Goal: Information Seeking & Learning: Learn about a topic

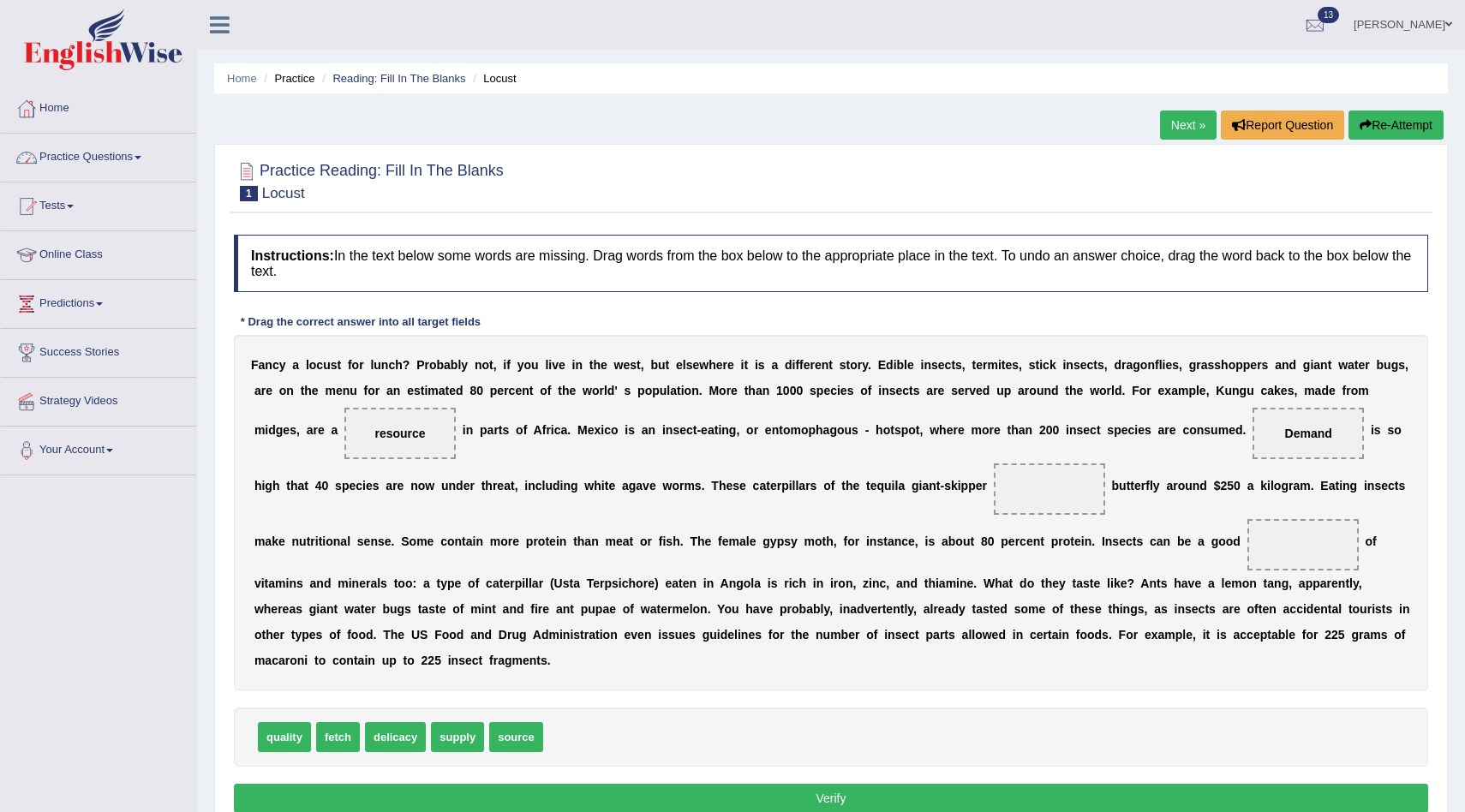
click at [141, 151] on link "Practice Questions" at bounding box center [99, 155] width 195 height 43
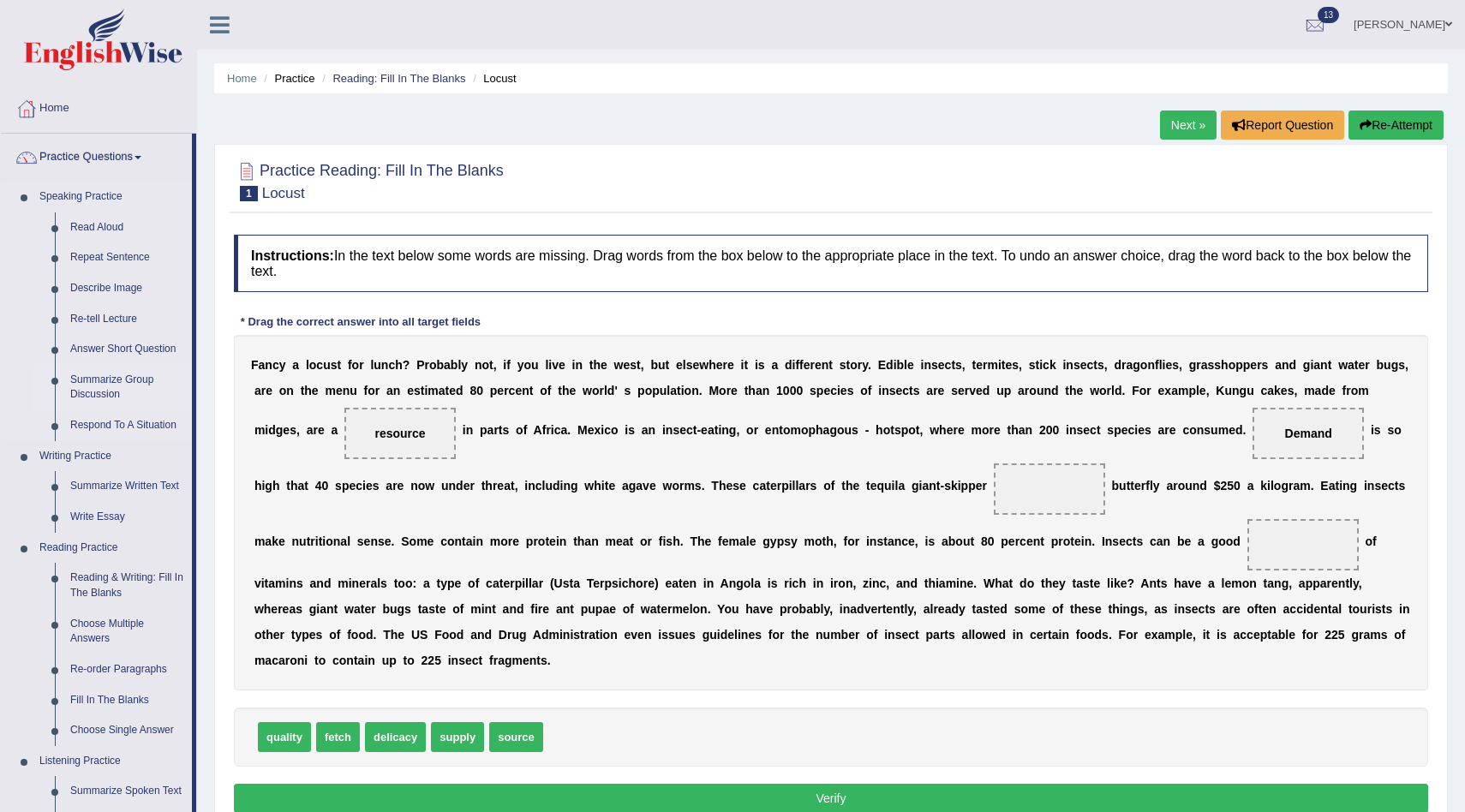
click at [142, 381] on link "Summarize Group Discussion" at bounding box center [127, 388] width 129 height 46
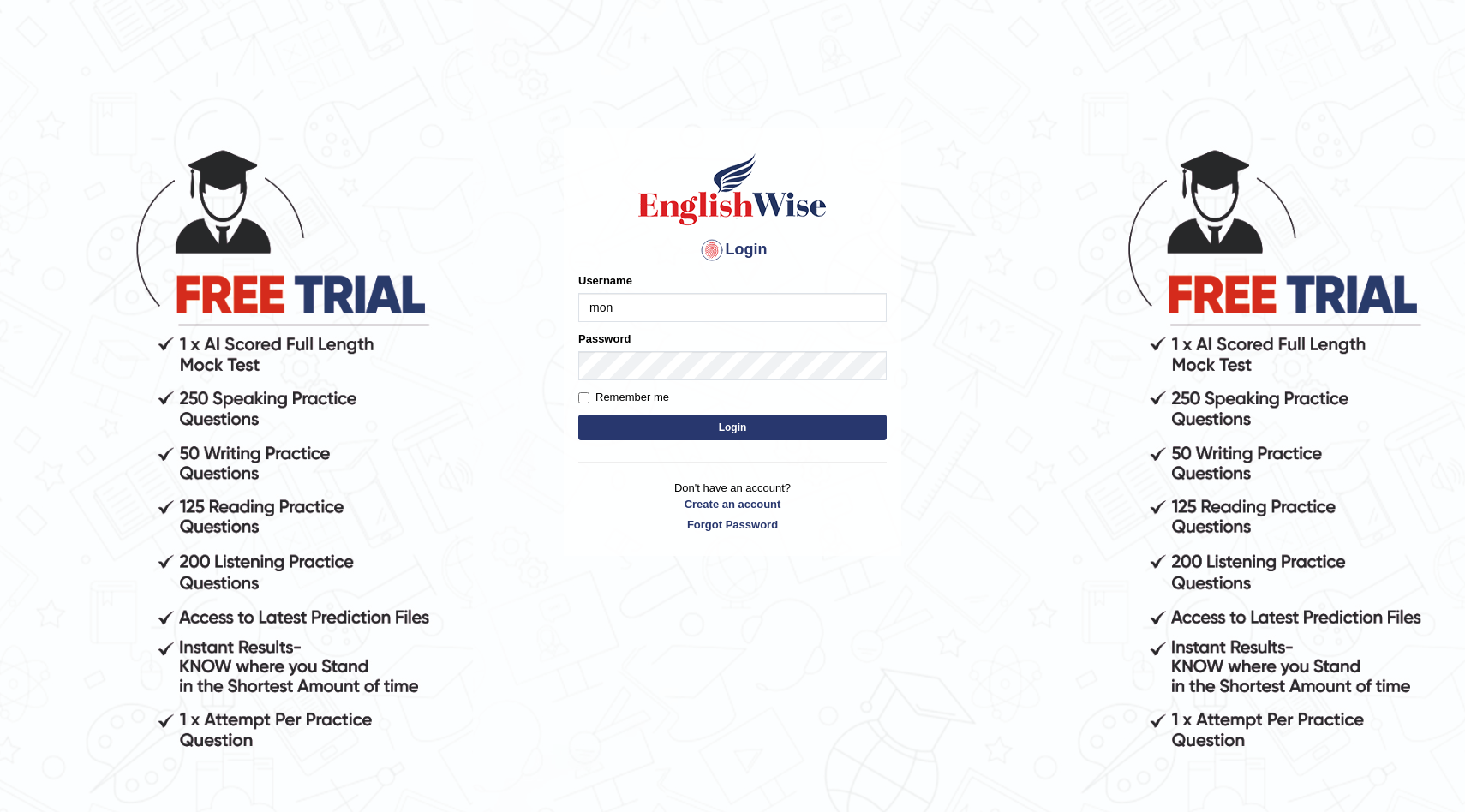
type input "Mona_s"
click at [584, 398] on input "Remember me" at bounding box center [584, 397] width 11 height 11
checkbox input "true"
click at [664, 423] on button "Login" at bounding box center [732, 427] width 308 height 26
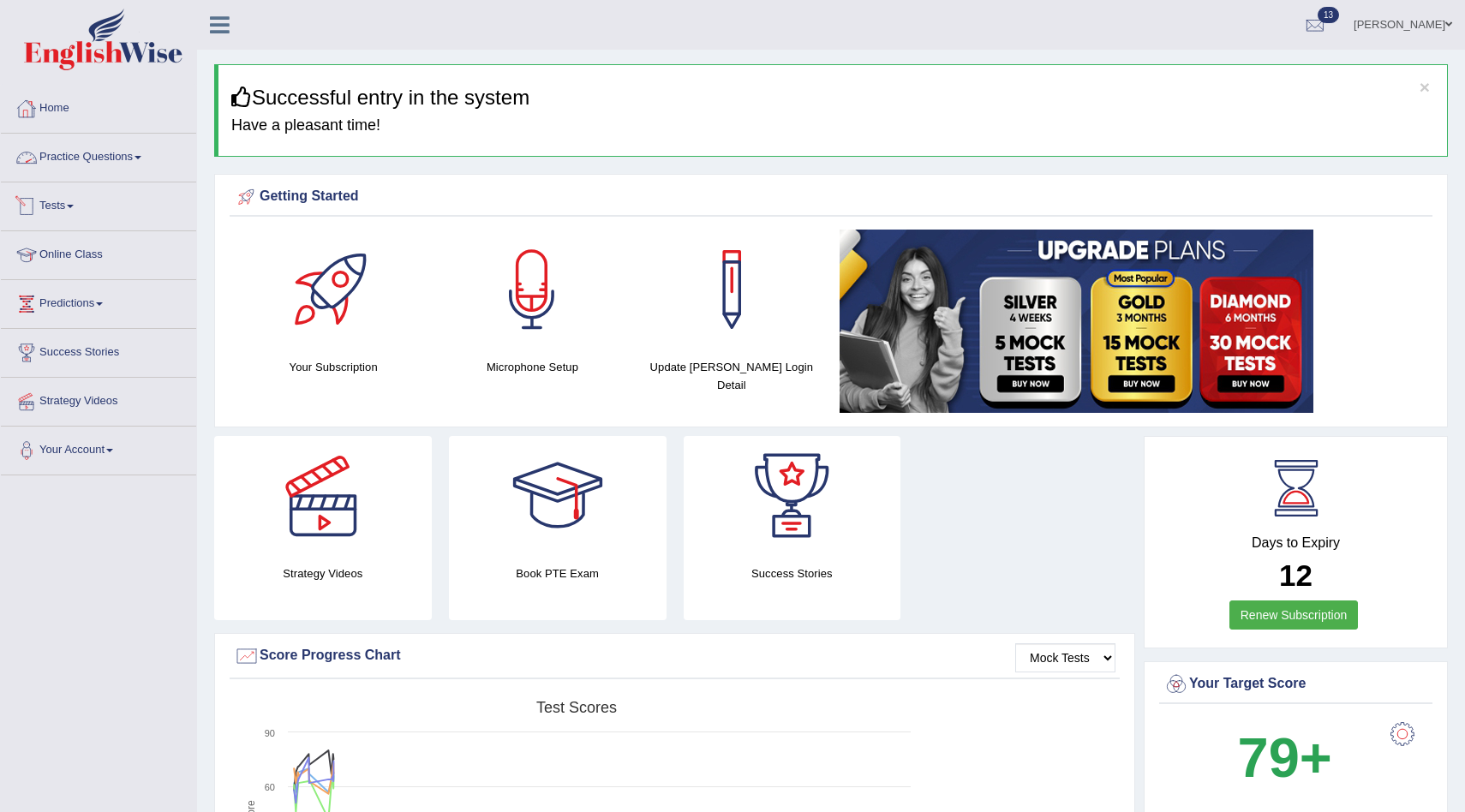
click at [85, 162] on link "Practice Questions" at bounding box center [99, 155] width 195 height 43
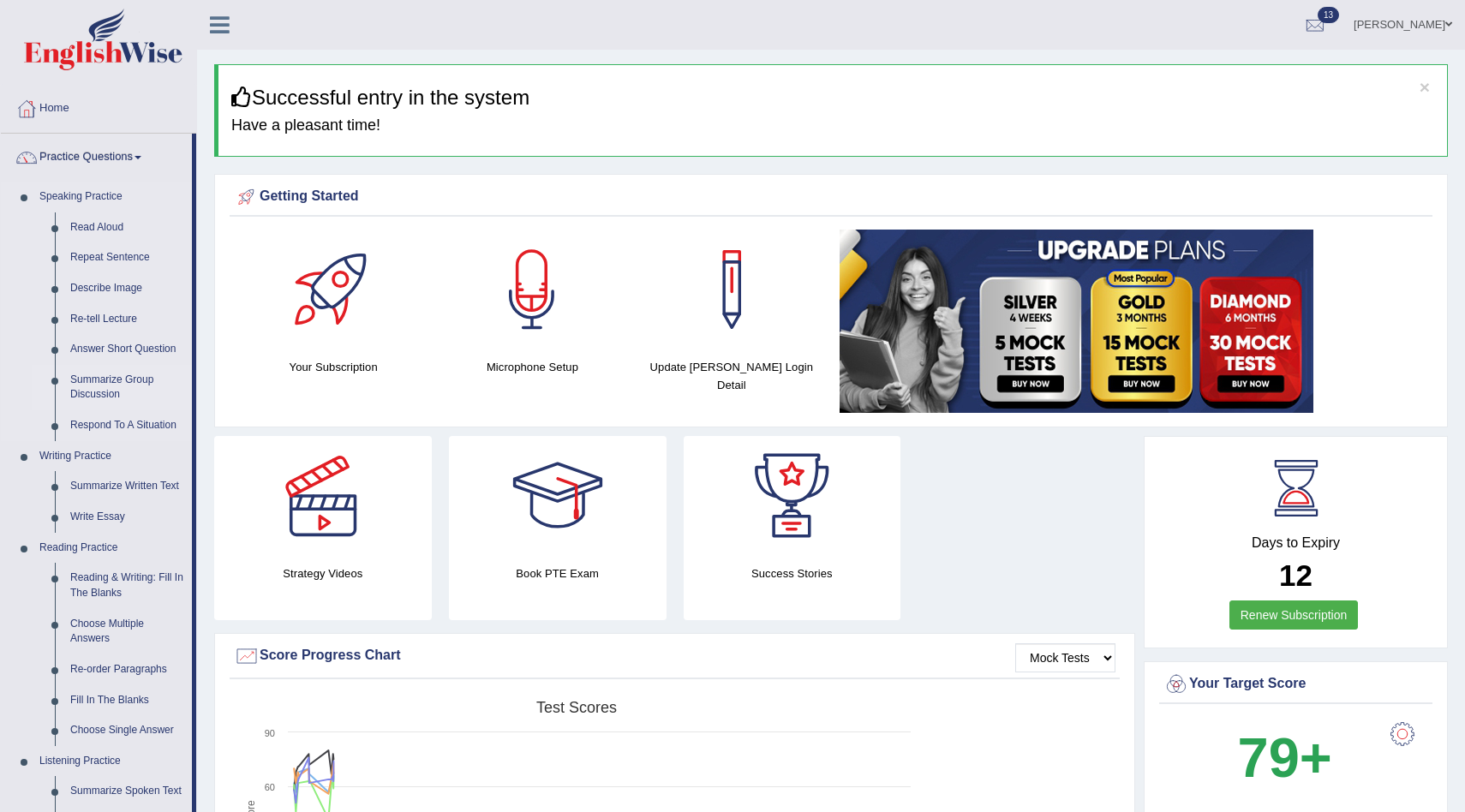
click at [124, 386] on link "Summarize Group Discussion" at bounding box center [127, 388] width 129 height 46
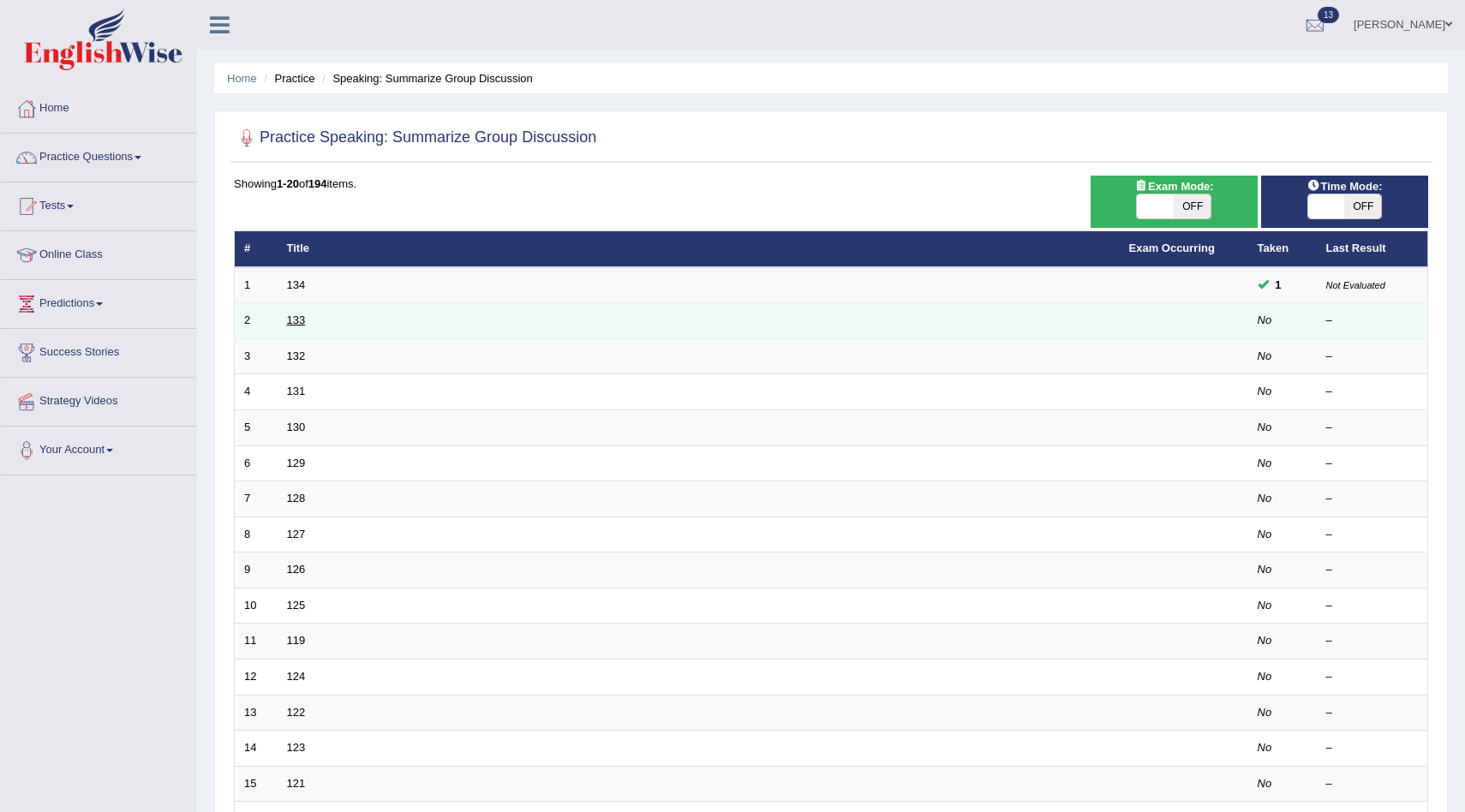
click at [298, 321] on link "133" at bounding box center [296, 320] width 19 height 13
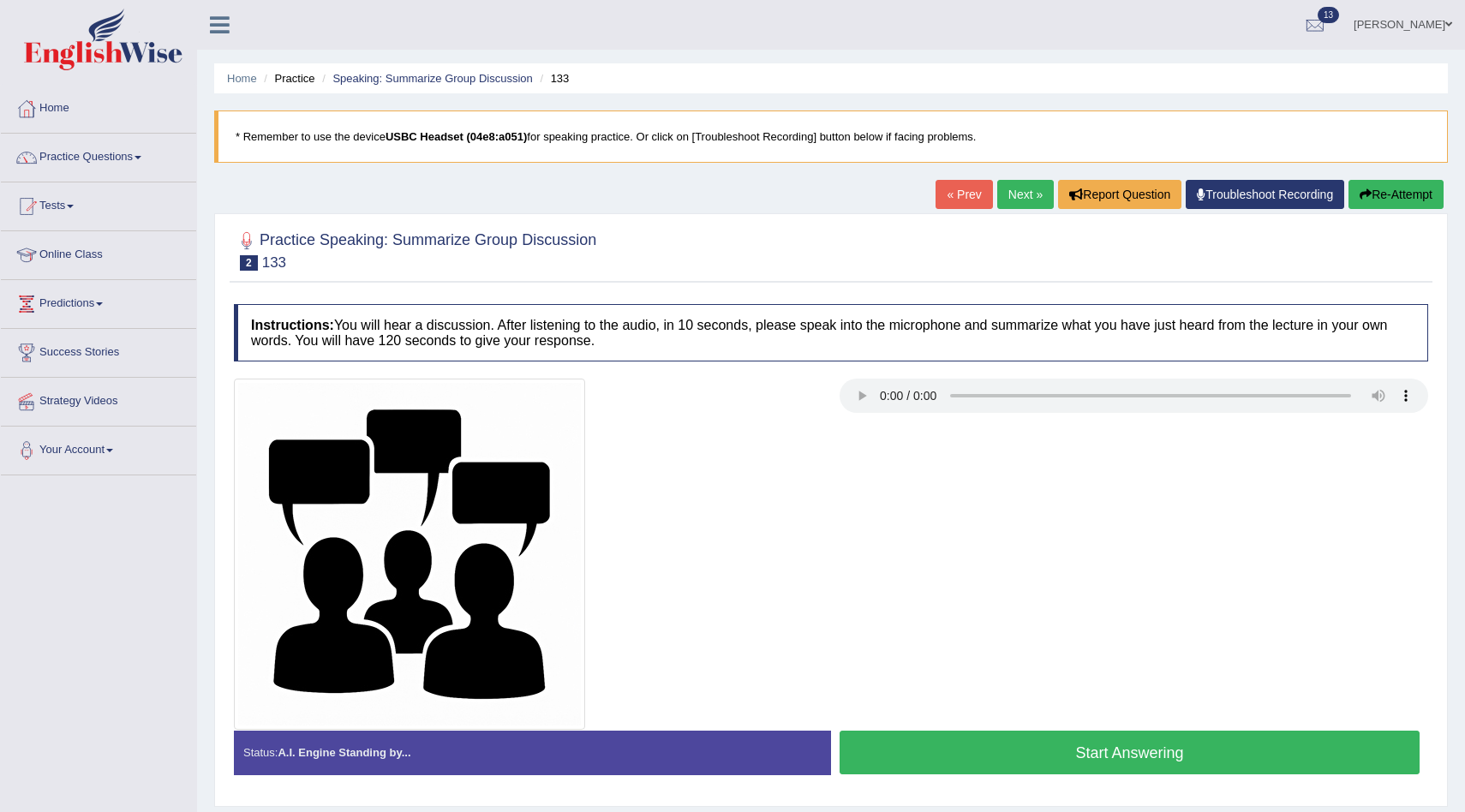
click at [1187, 754] on button "Start Answering" at bounding box center [1130, 752] width 580 height 44
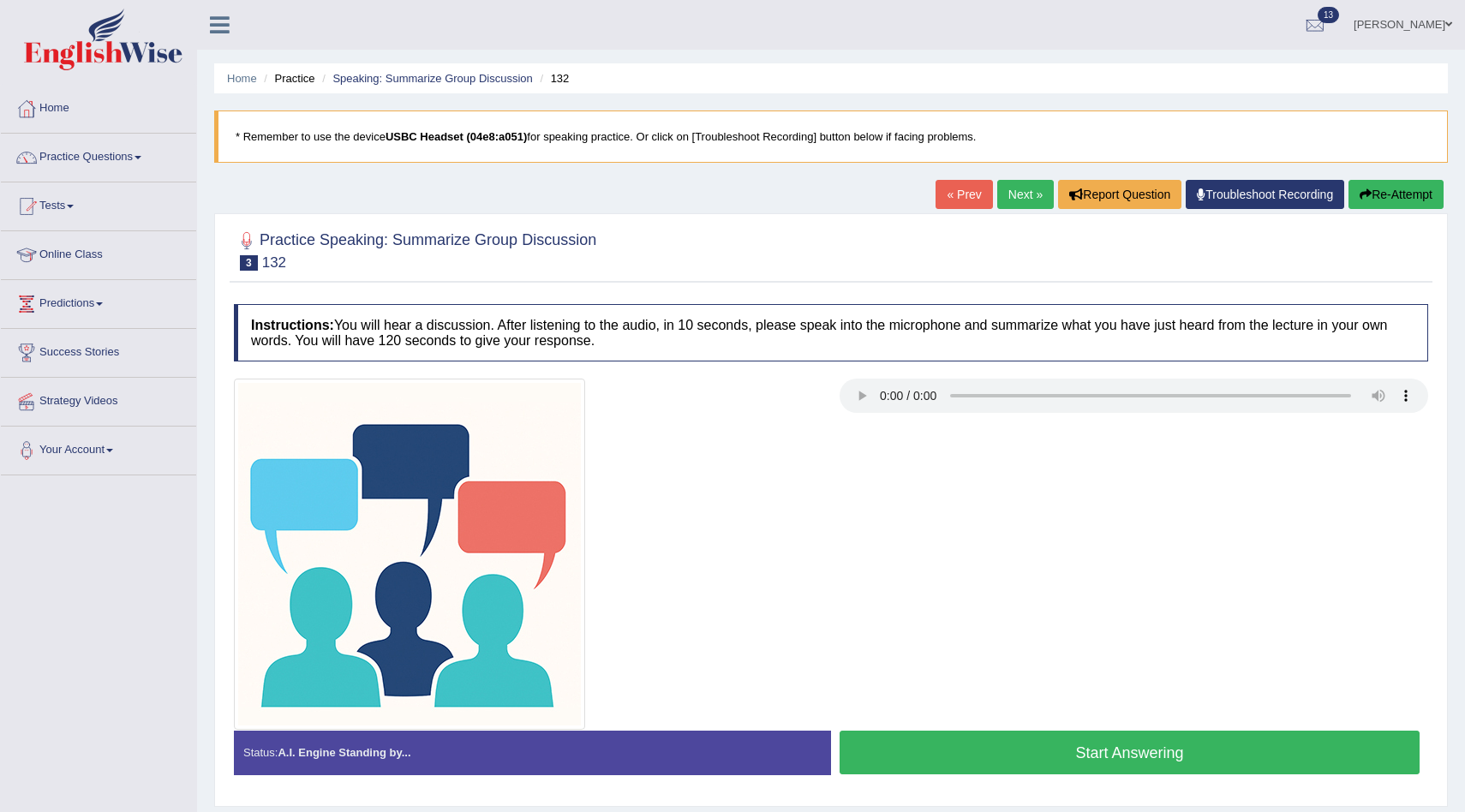
click at [901, 775] on div "Start Answering" at bounding box center [1129, 755] width 597 height 48
click at [906, 758] on button "Start Answering" at bounding box center [1130, 752] width 580 height 44
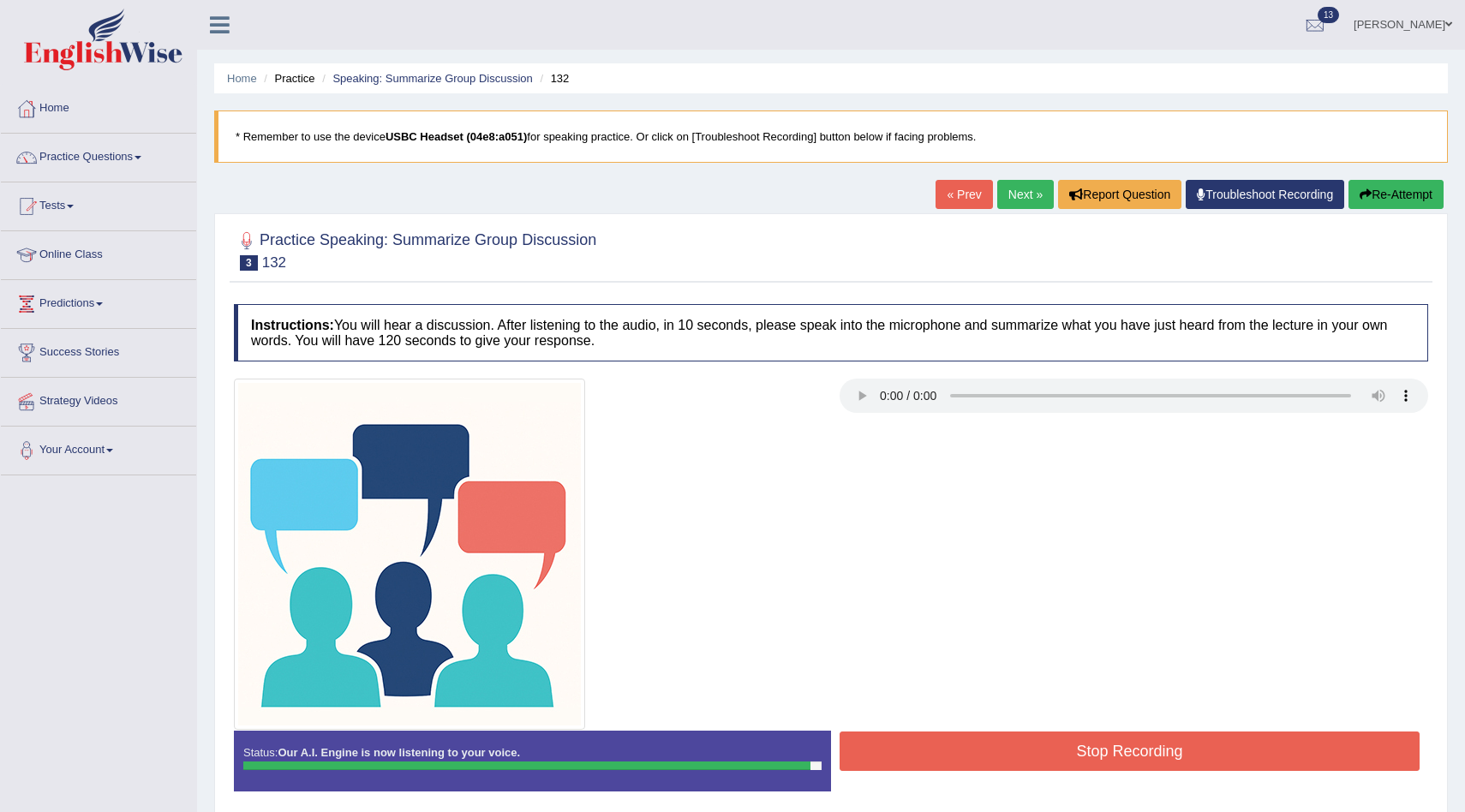
click at [906, 757] on button "Stop Recording" at bounding box center [1130, 751] width 580 height 39
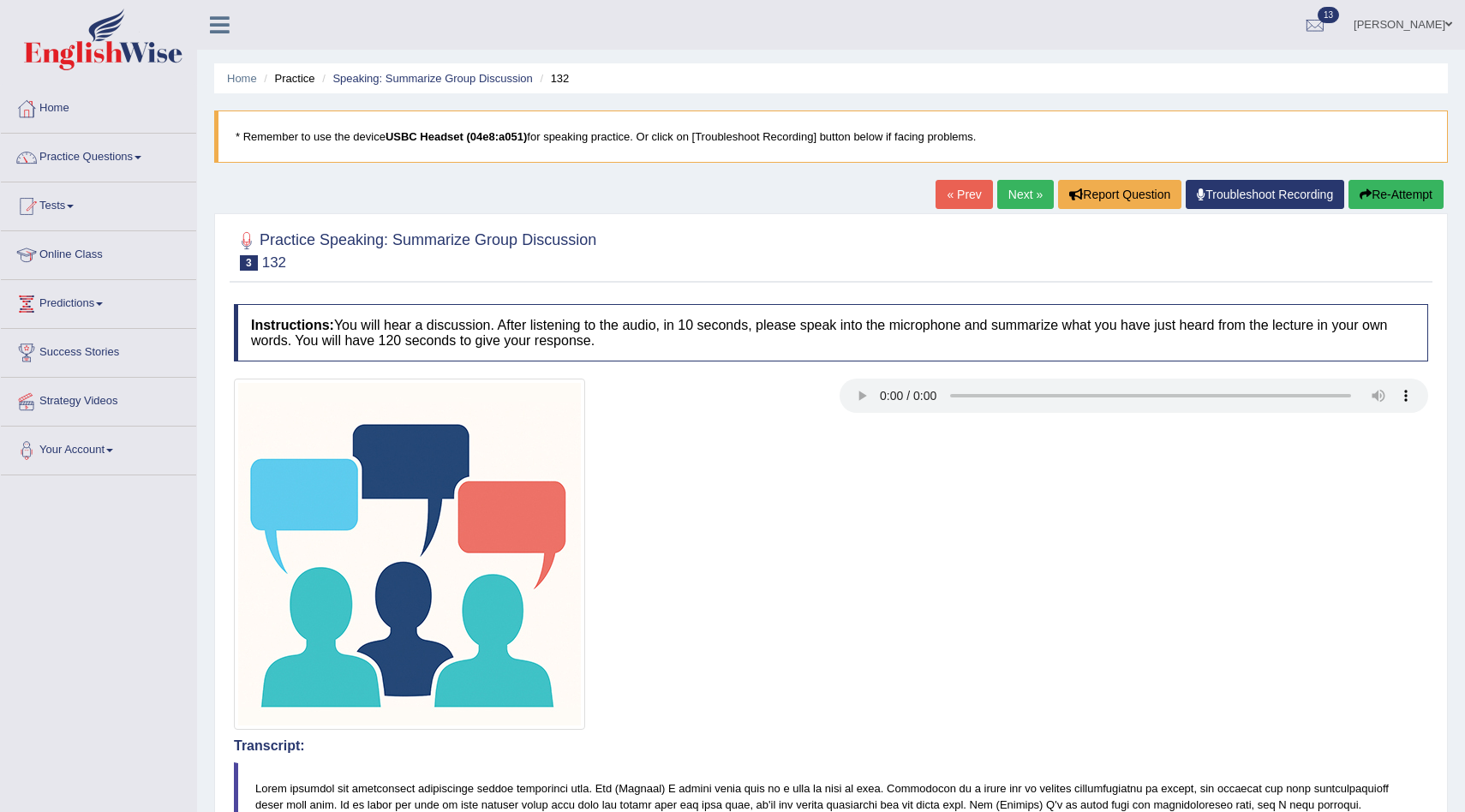
click at [1015, 190] on link "Next »" at bounding box center [1025, 194] width 56 height 30
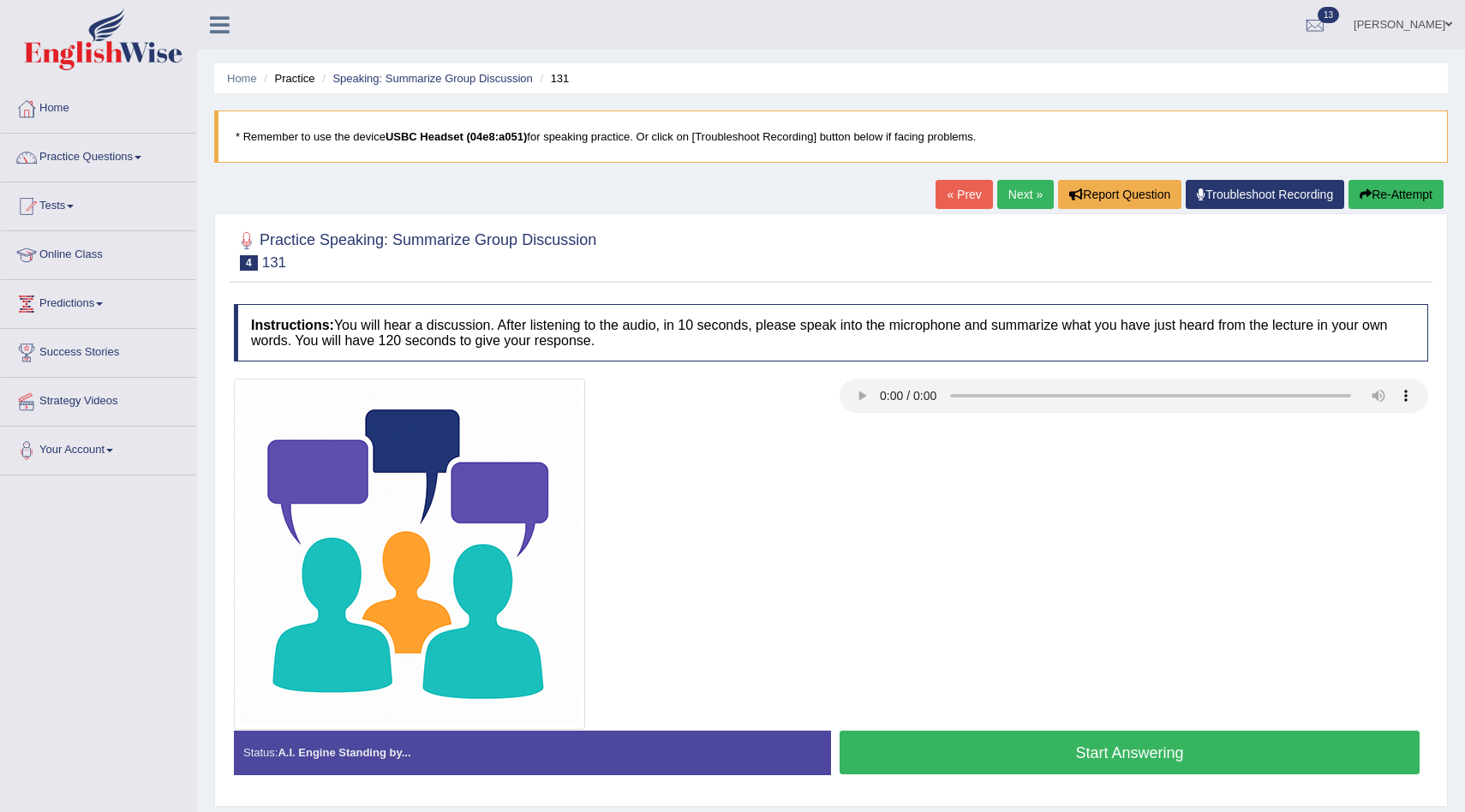
click at [964, 753] on button "Start Answering" at bounding box center [1130, 752] width 580 height 44
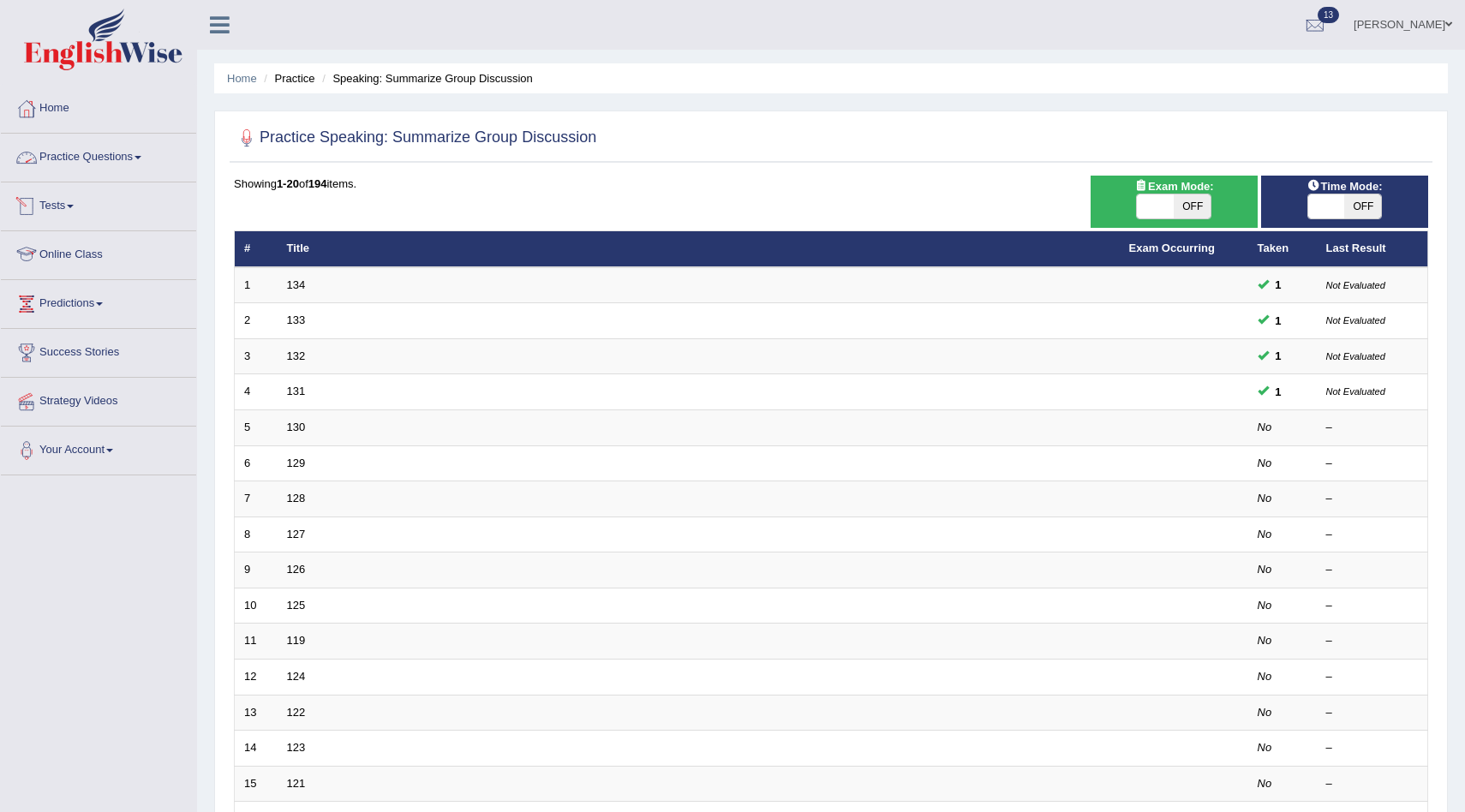
click at [79, 158] on link "Practice Questions" at bounding box center [99, 155] width 195 height 43
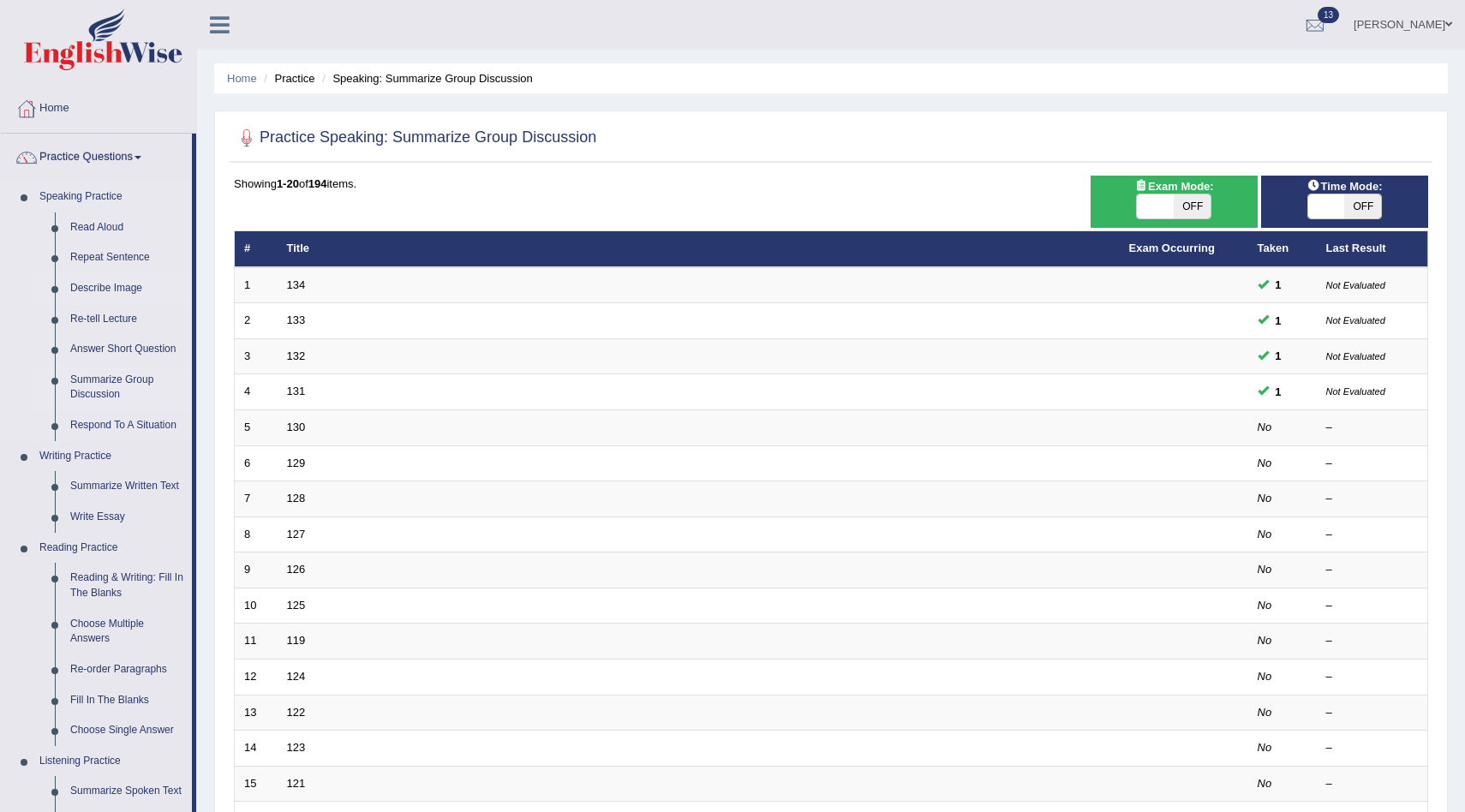
click at [107, 288] on link "Describe Image" at bounding box center [127, 288] width 129 height 30
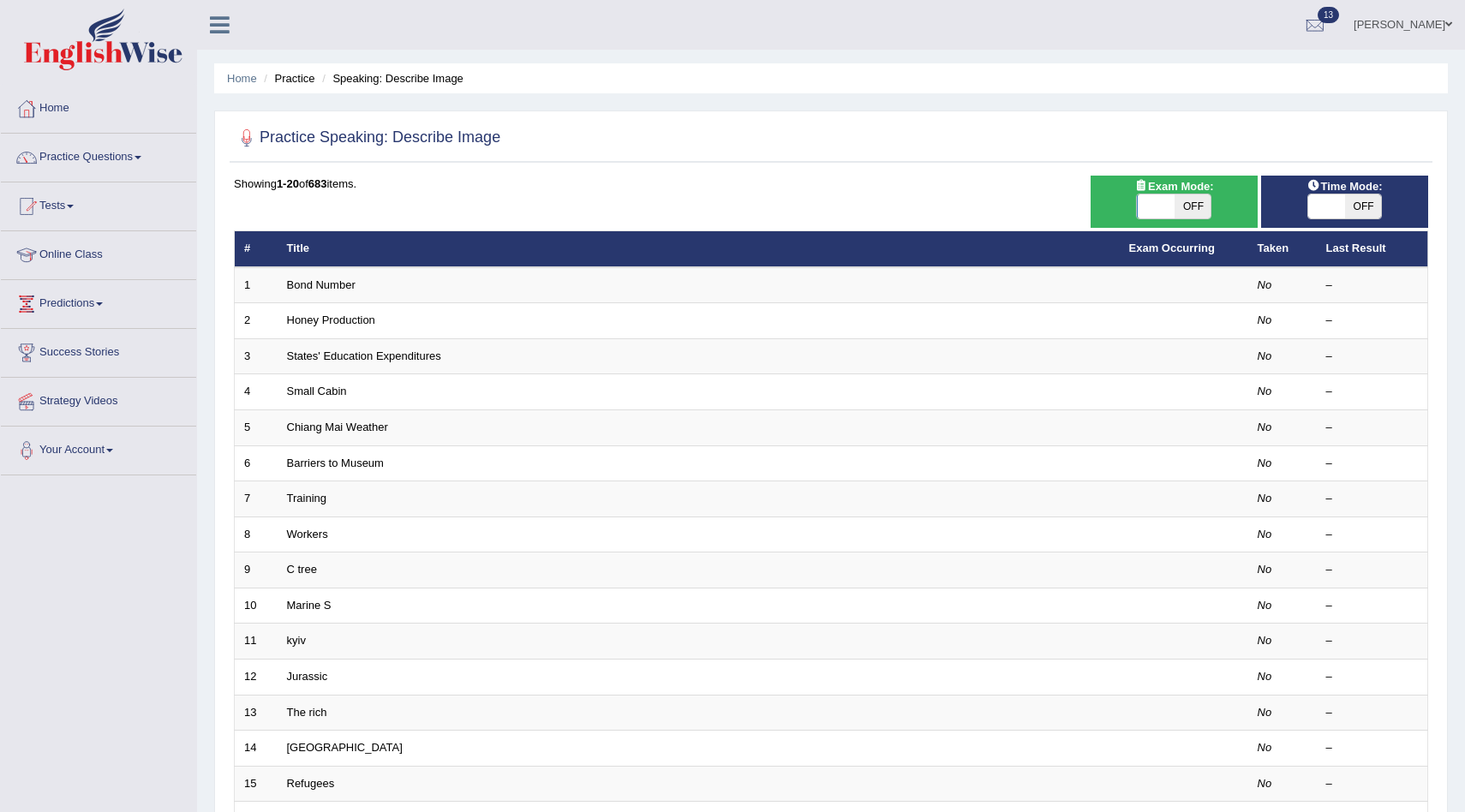
click at [312, 286] on link "Bond Number" at bounding box center [321, 285] width 69 height 13
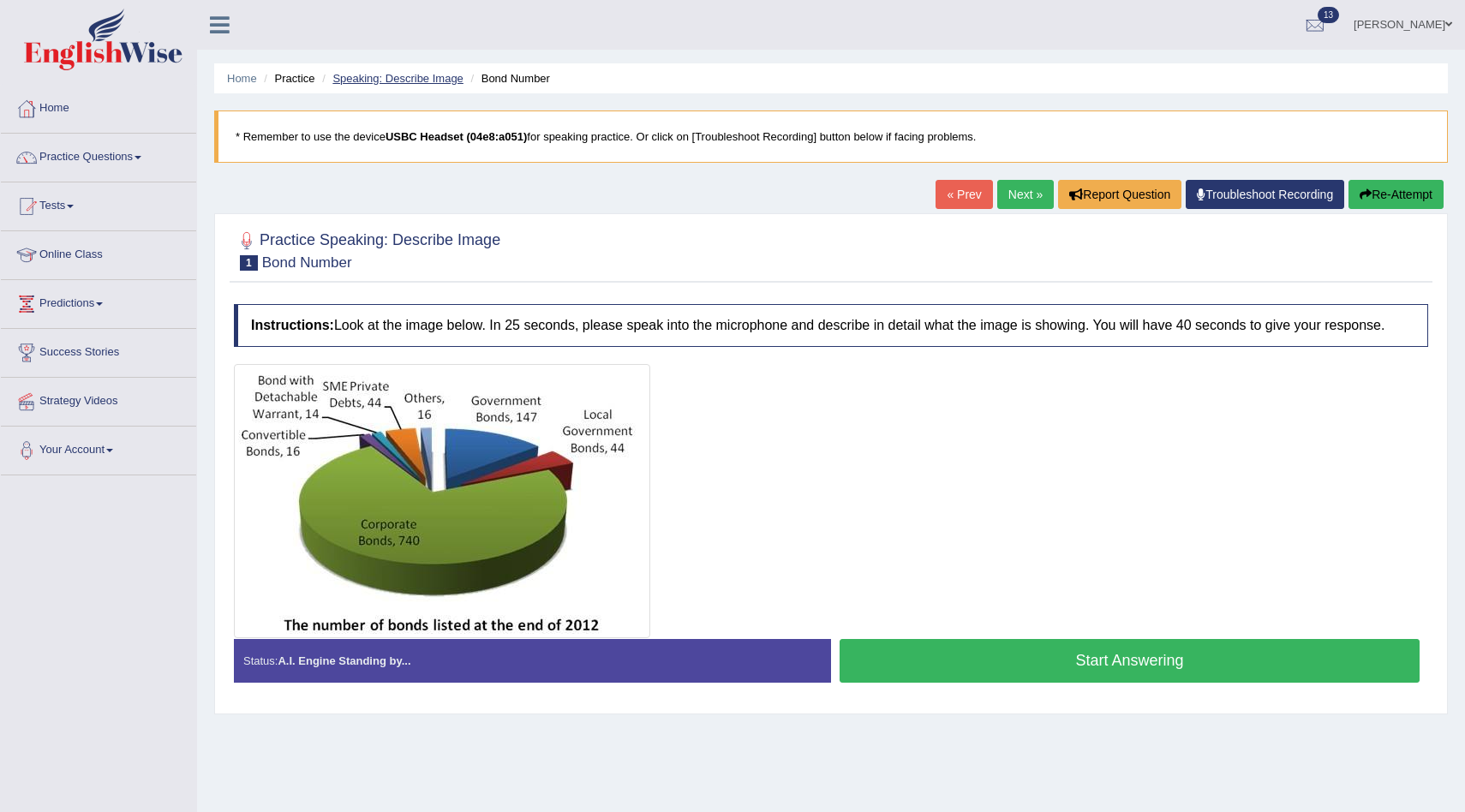
click at [403, 74] on link "Speaking: Describe Image" at bounding box center [397, 78] width 130 height 13
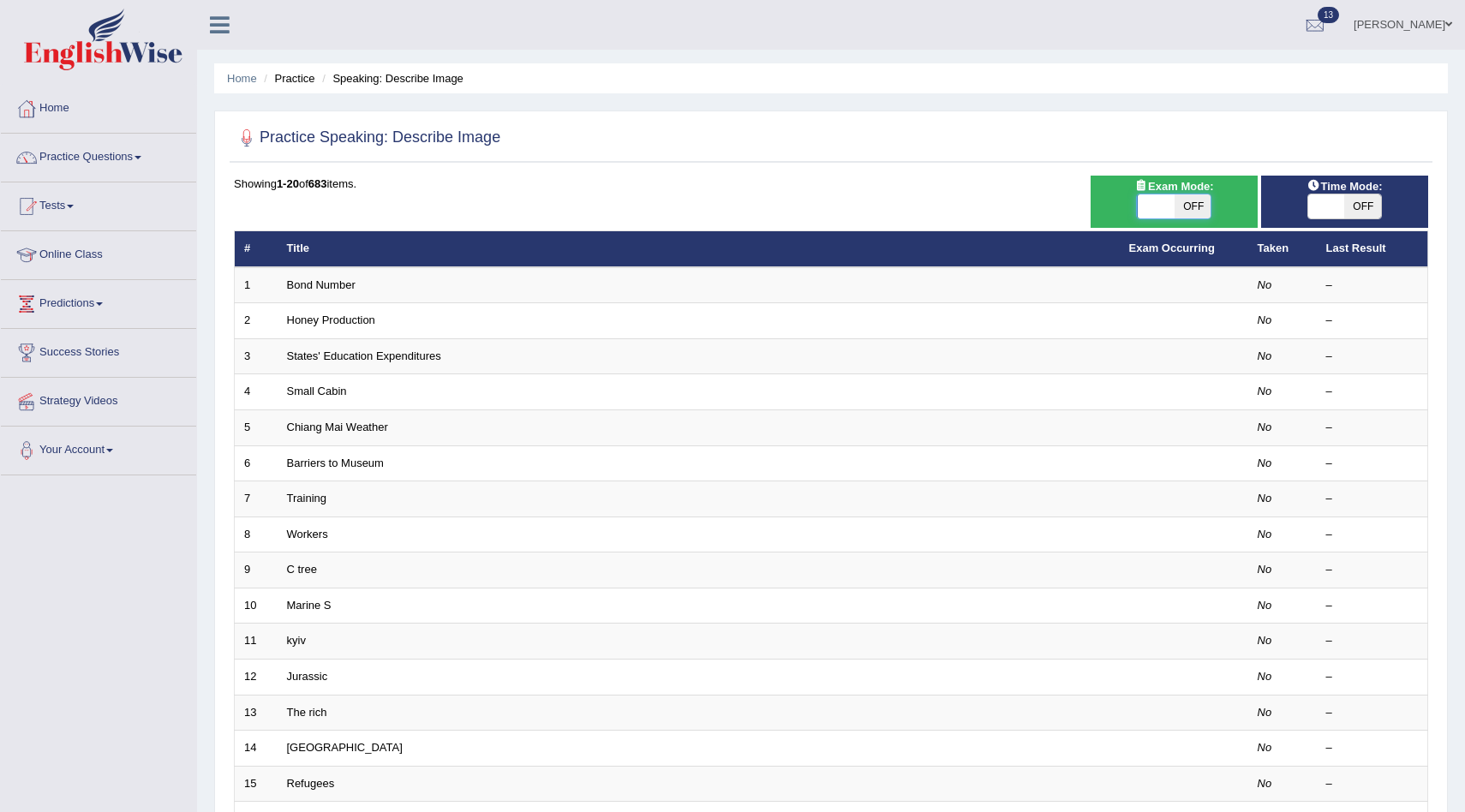
click at [1171, 203] on span at bounding box center [1156, 206] width 37 height 24
click at [1194, 205] on span "OFF" at bounding box center [1192, 206] width 37 height 24
checkbox input "true"
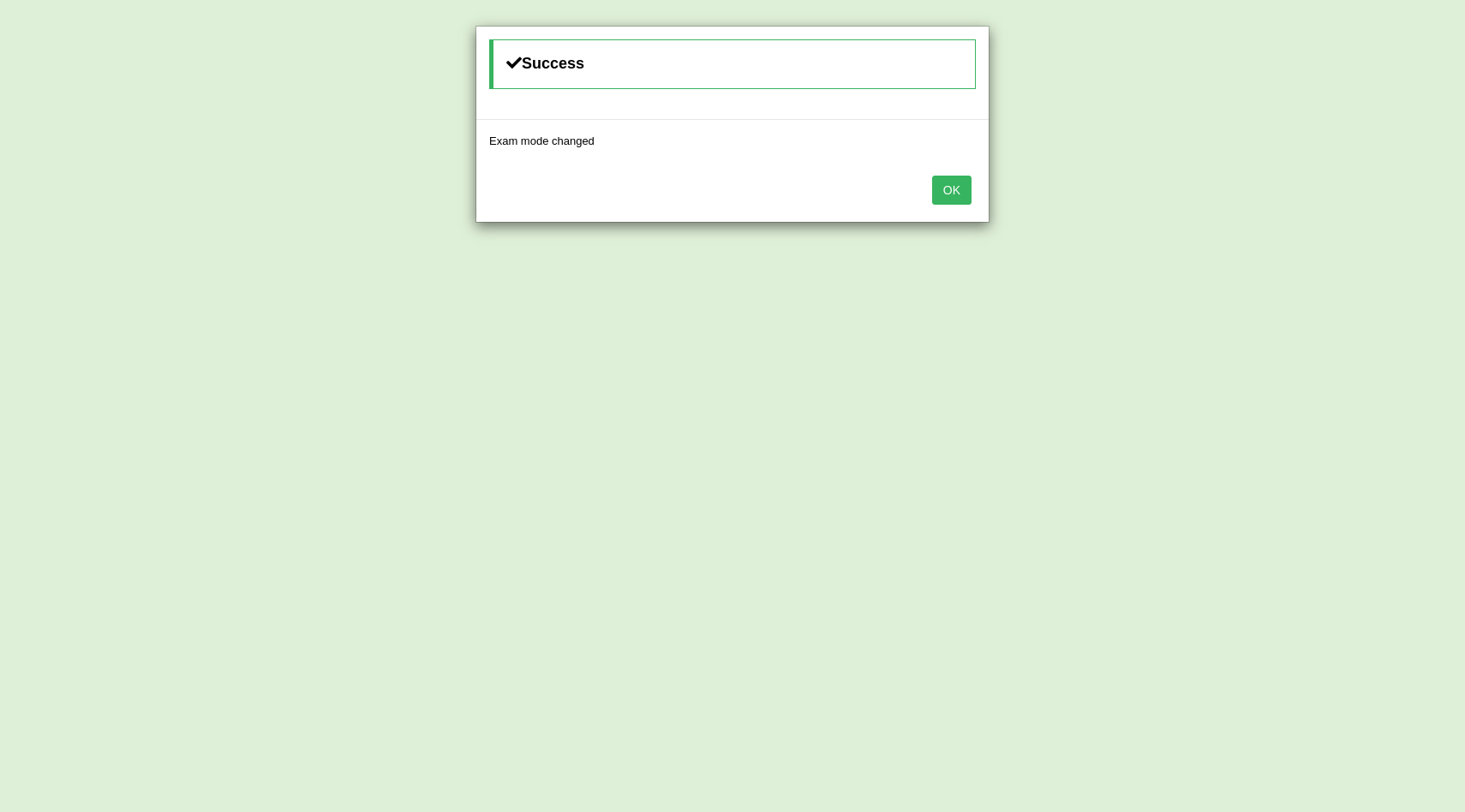
click at [932, 188] on button "OK" at bounding box center [952, 190] width 39 height 30
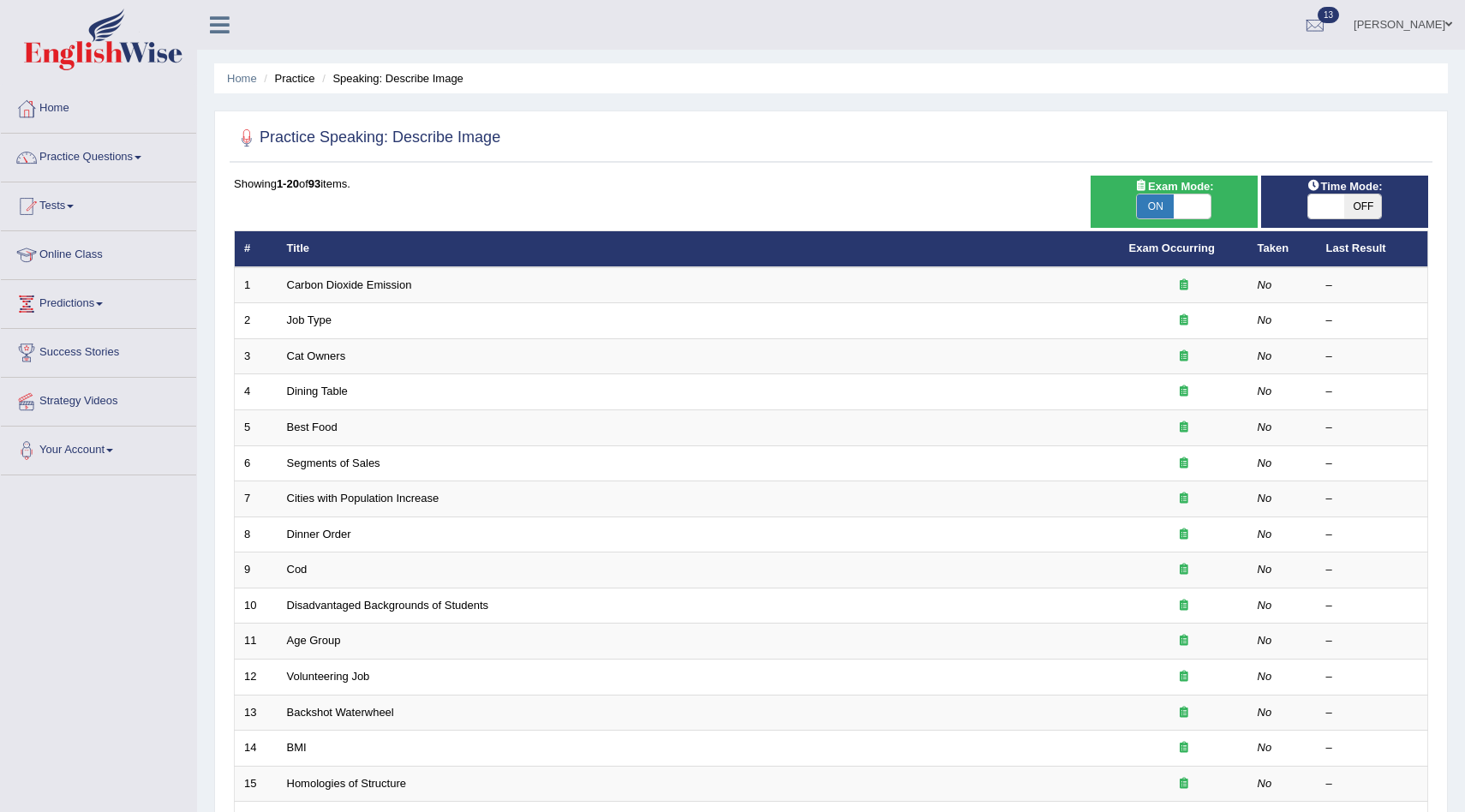
click at [1354, 215] on span "OFF" at bounding box center [1362, 206] width 37 height 24
checkbox input "true"
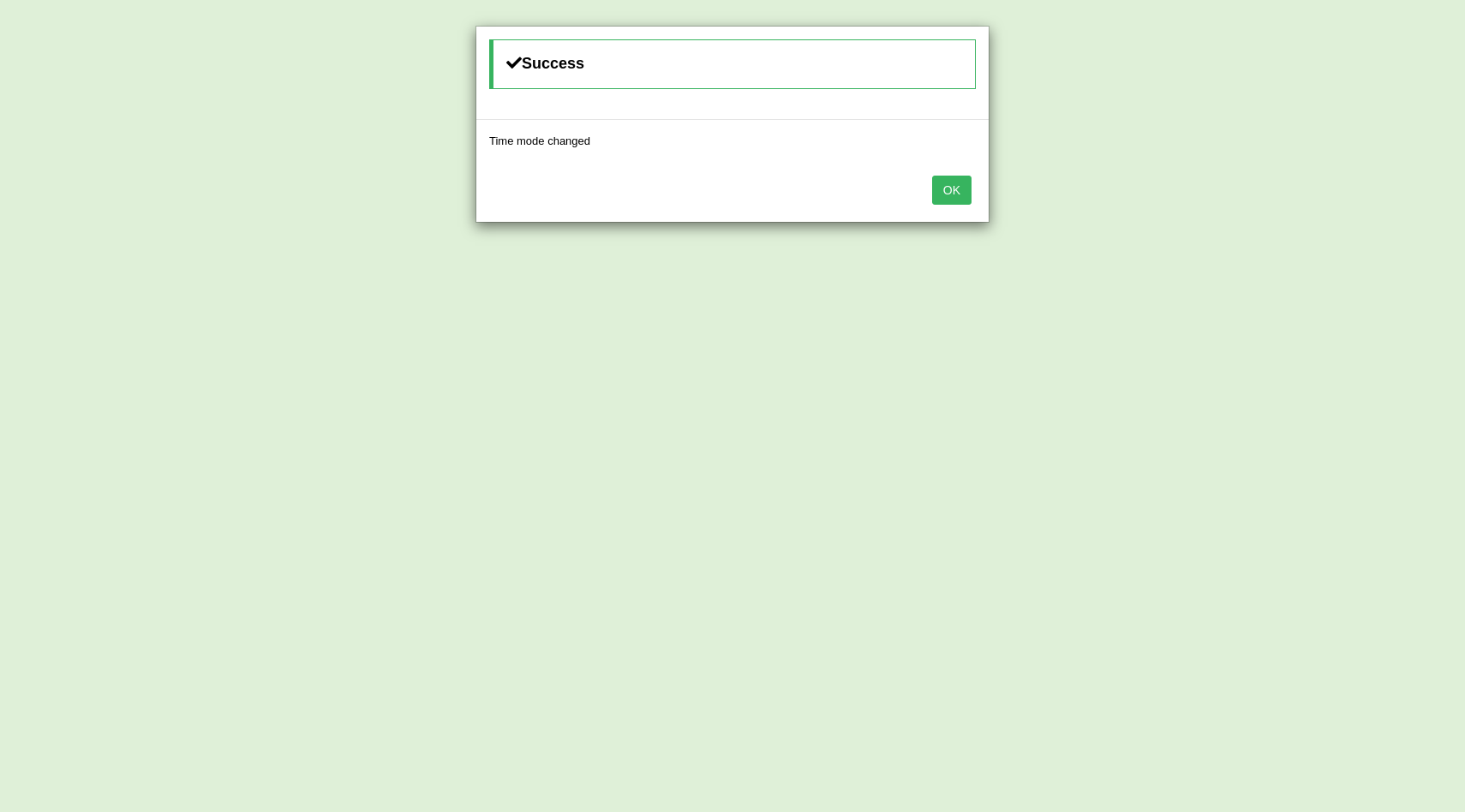
click at [949, 182] on button "OK" at bounding box center [952, 190] width 39 height 30
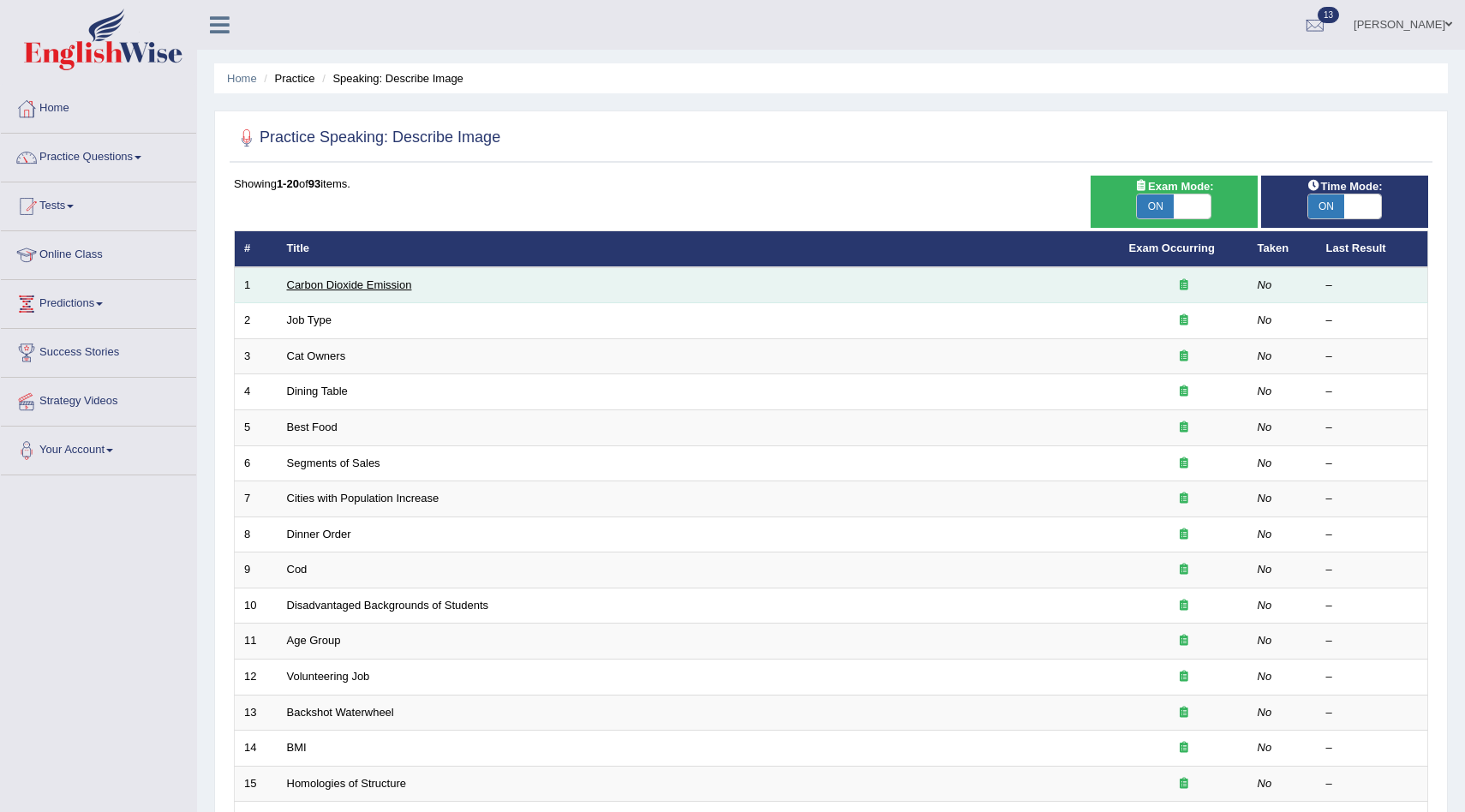
click at [358, 288] on link "Carbon Dioxide Emission" at bounding box center [350, 285] width 125 height 13
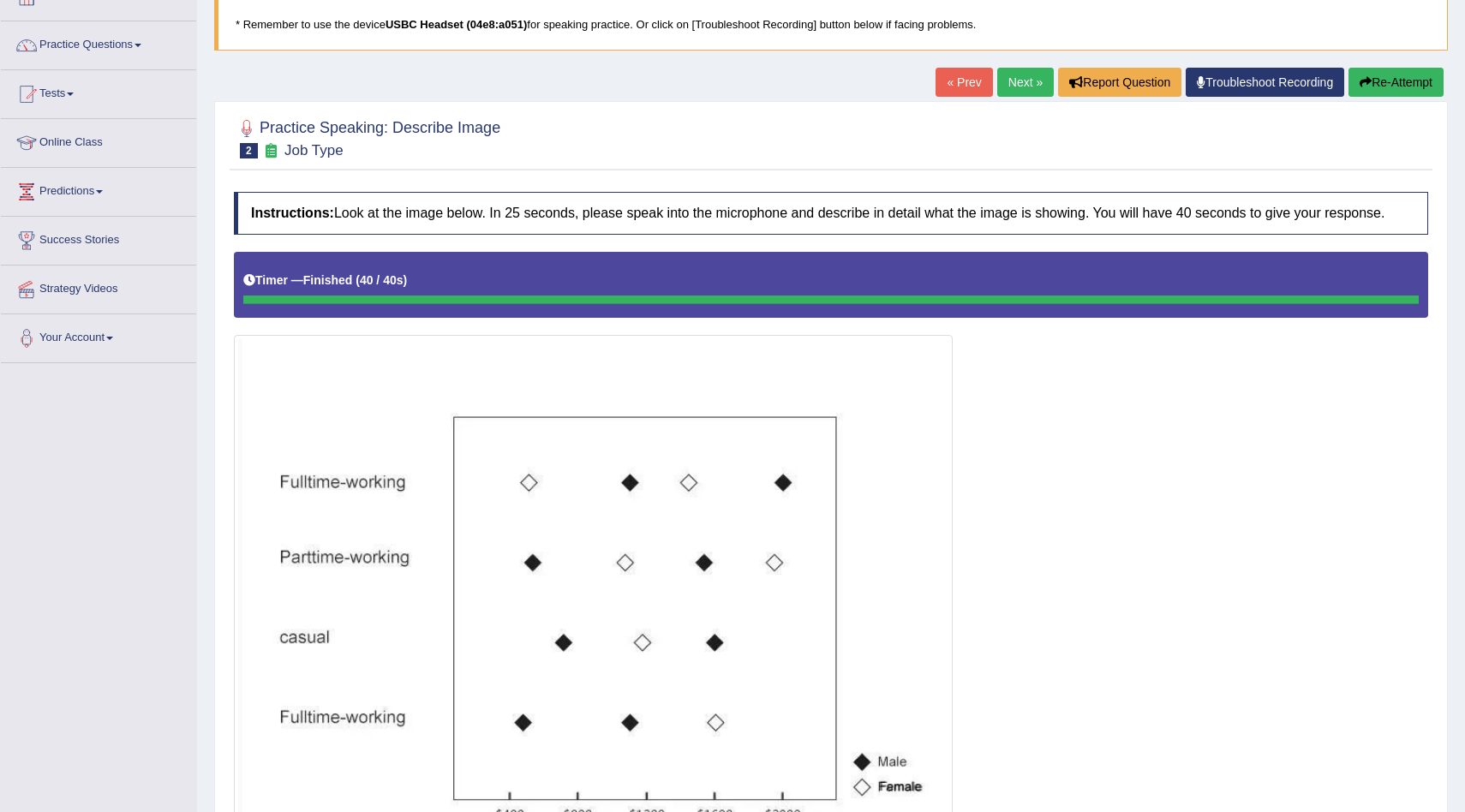
scroll to position [81, 0]
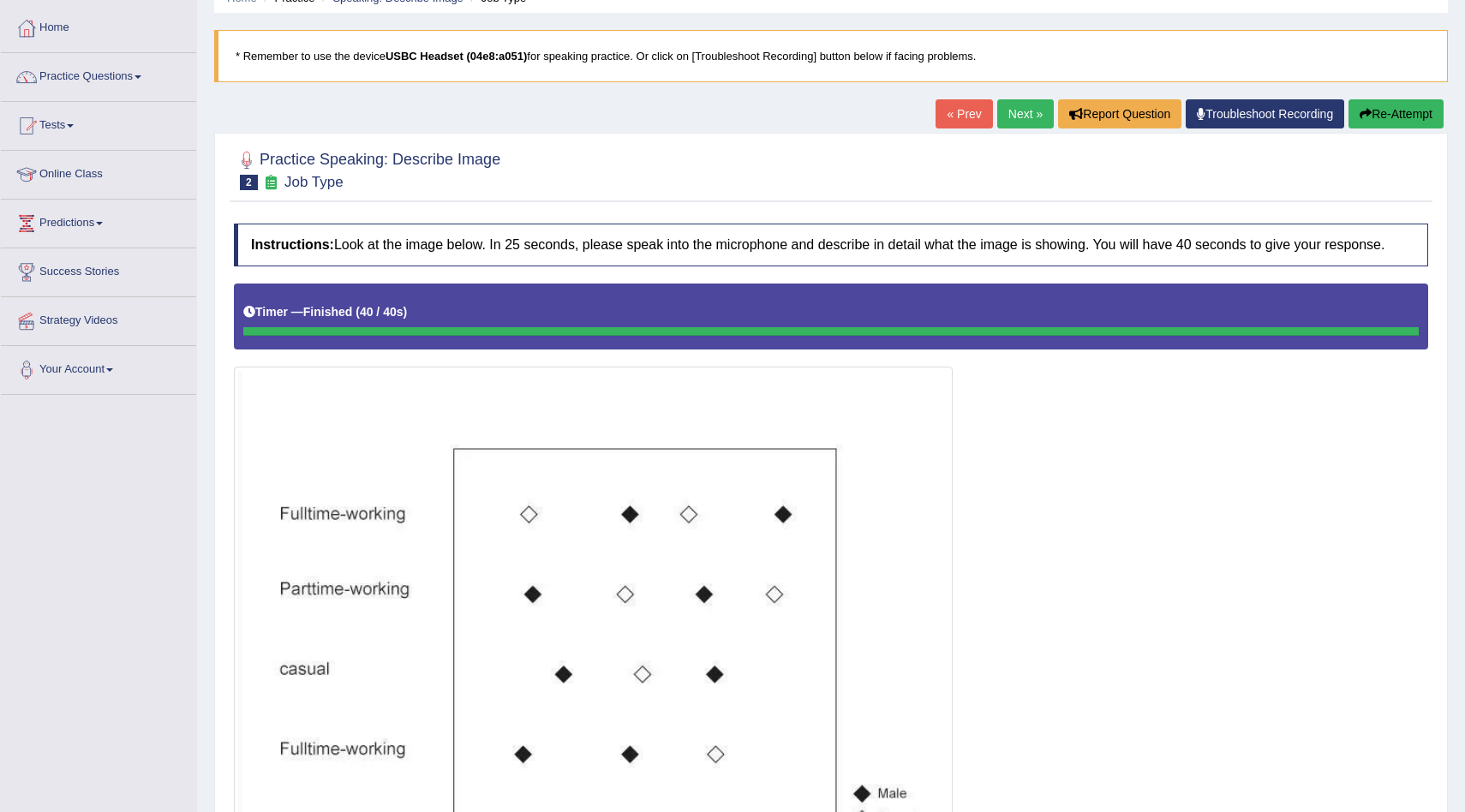
click at [1005, 107] on link "Next »" at bounding box center [1025, 114] width 56 height 30
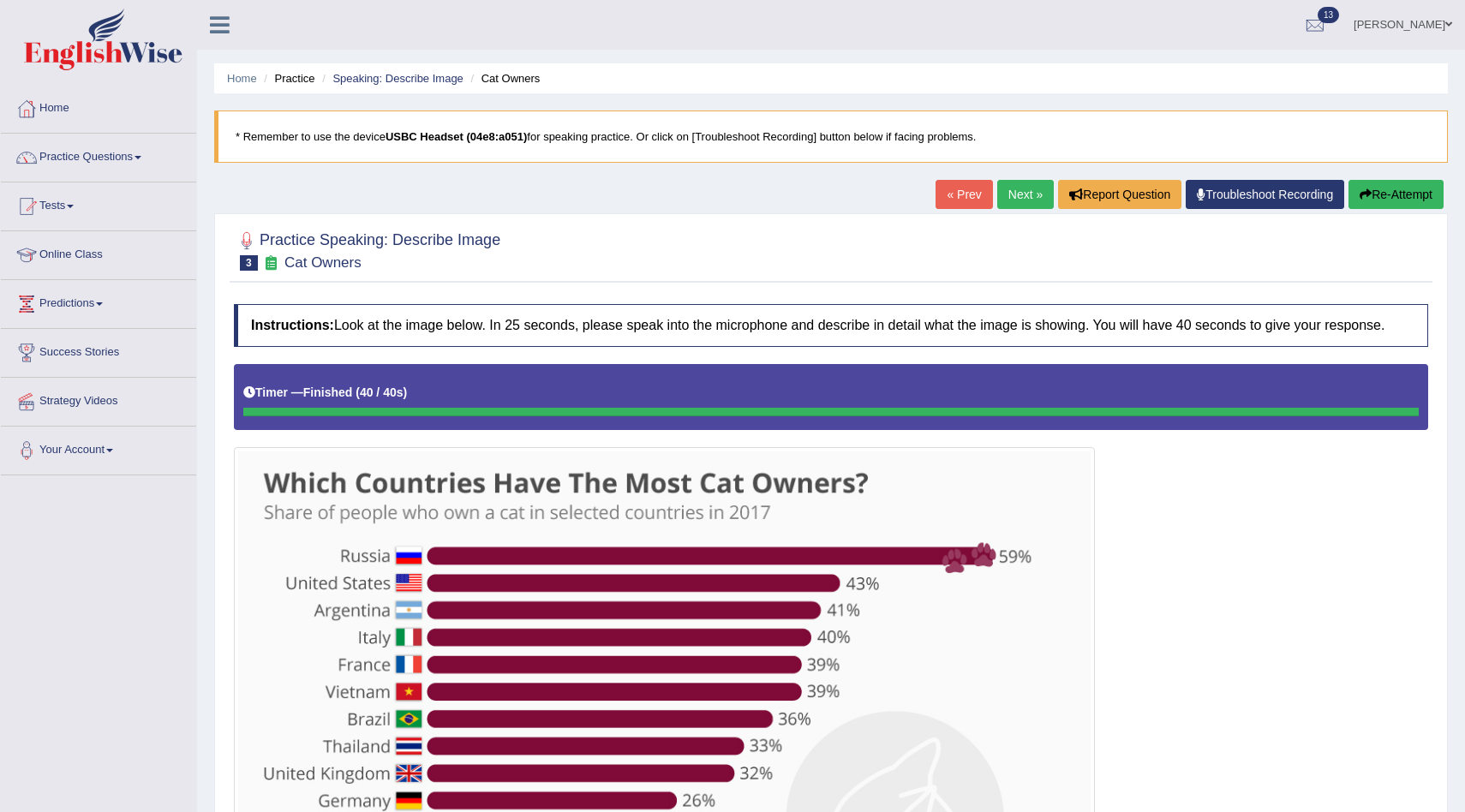
click at [1023, 204] on link "Next »" at bounding box center [1025, 194] width 56 height 30
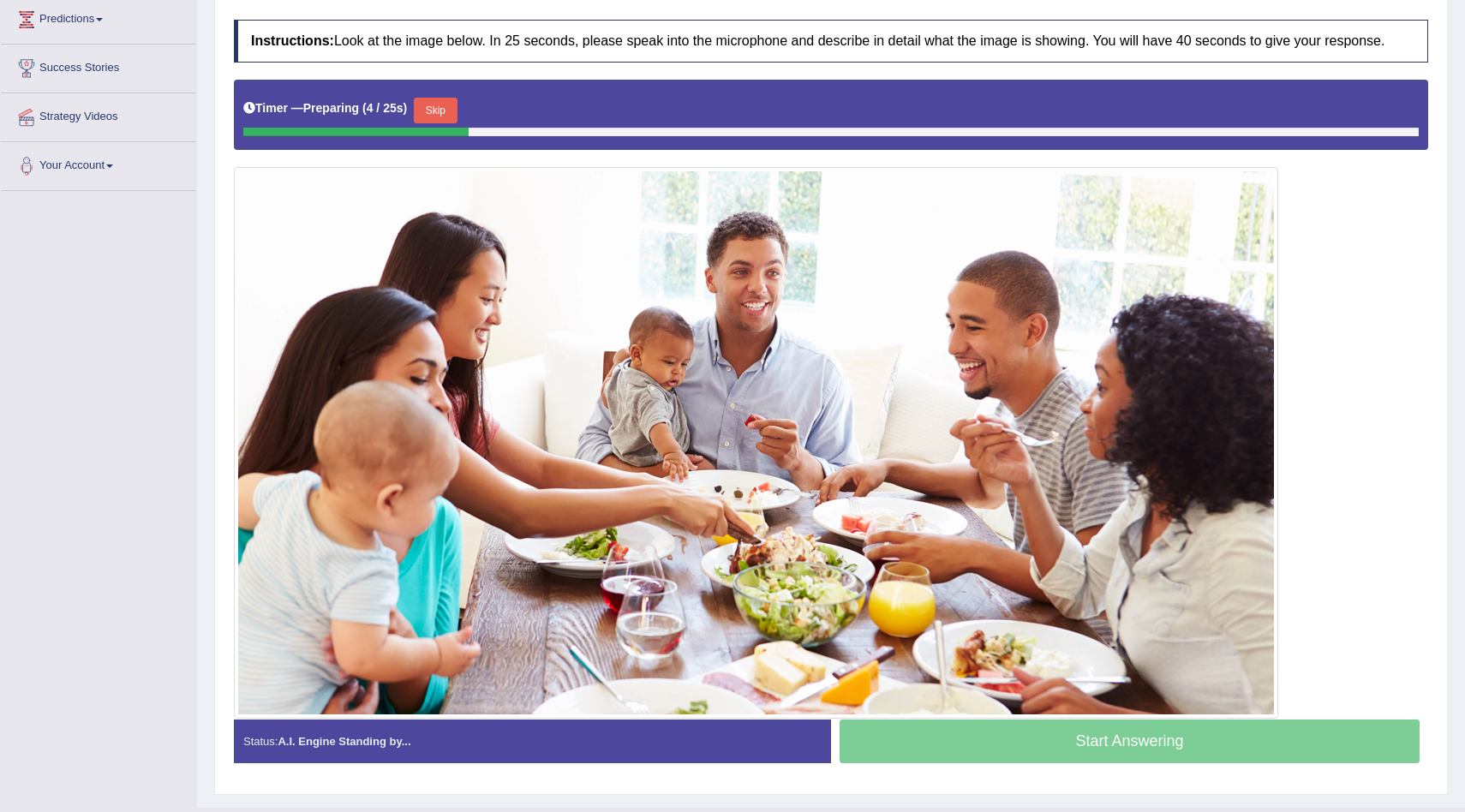
scroll to position [280, 0]
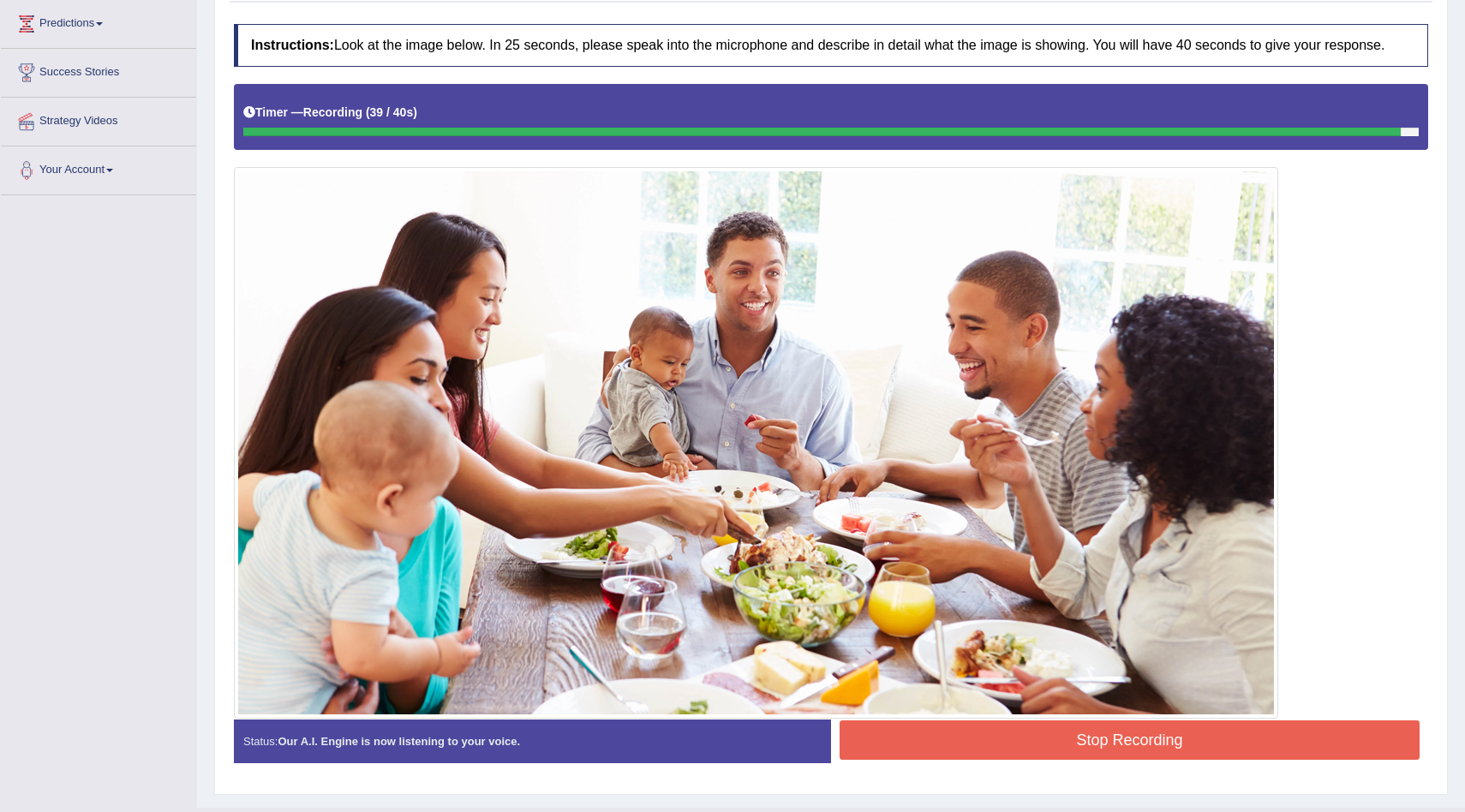
click at [971, 760] on button "Stop Recording" at bounding box center [1130, 740] width 580 height 39
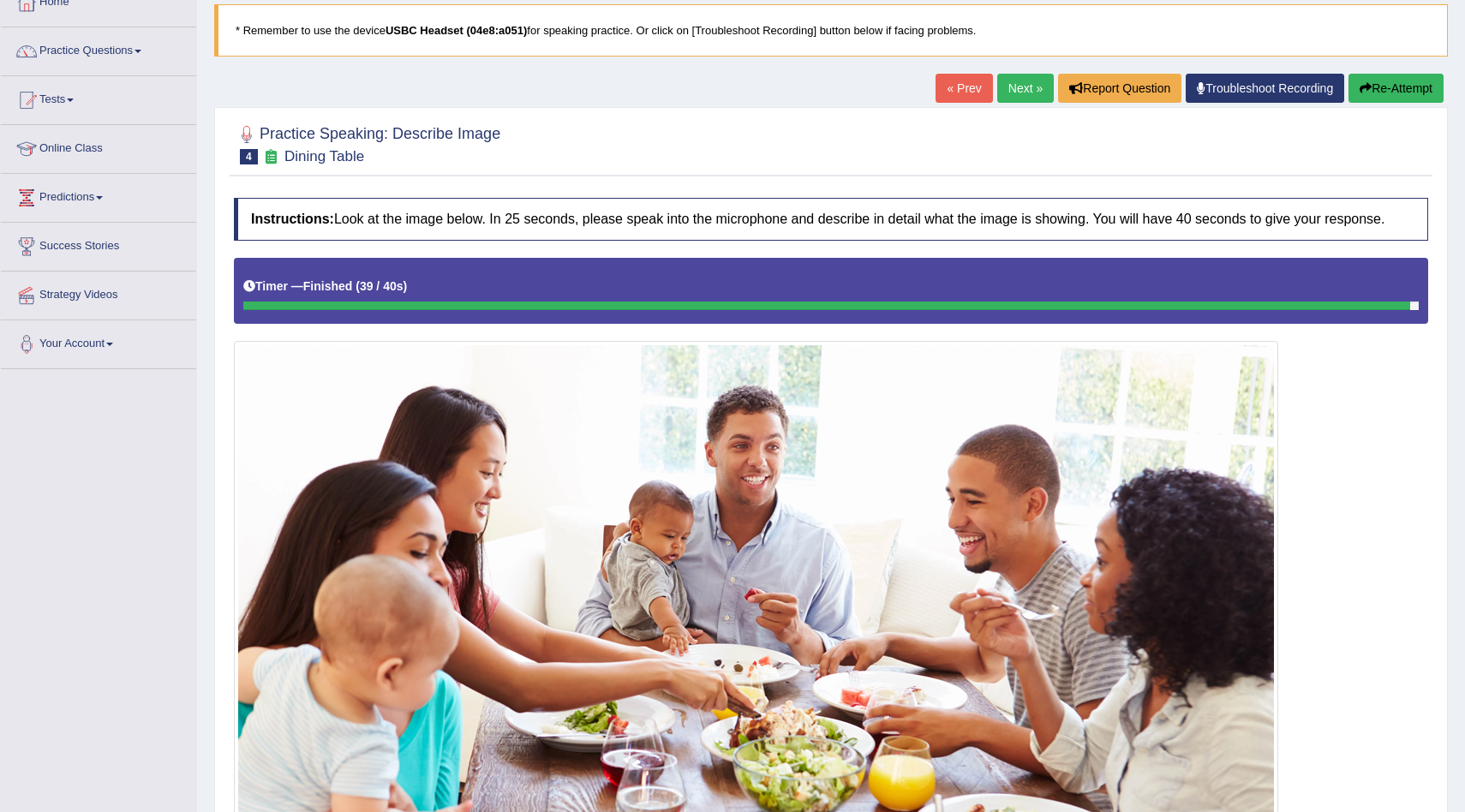
scroll to position [0, 0]
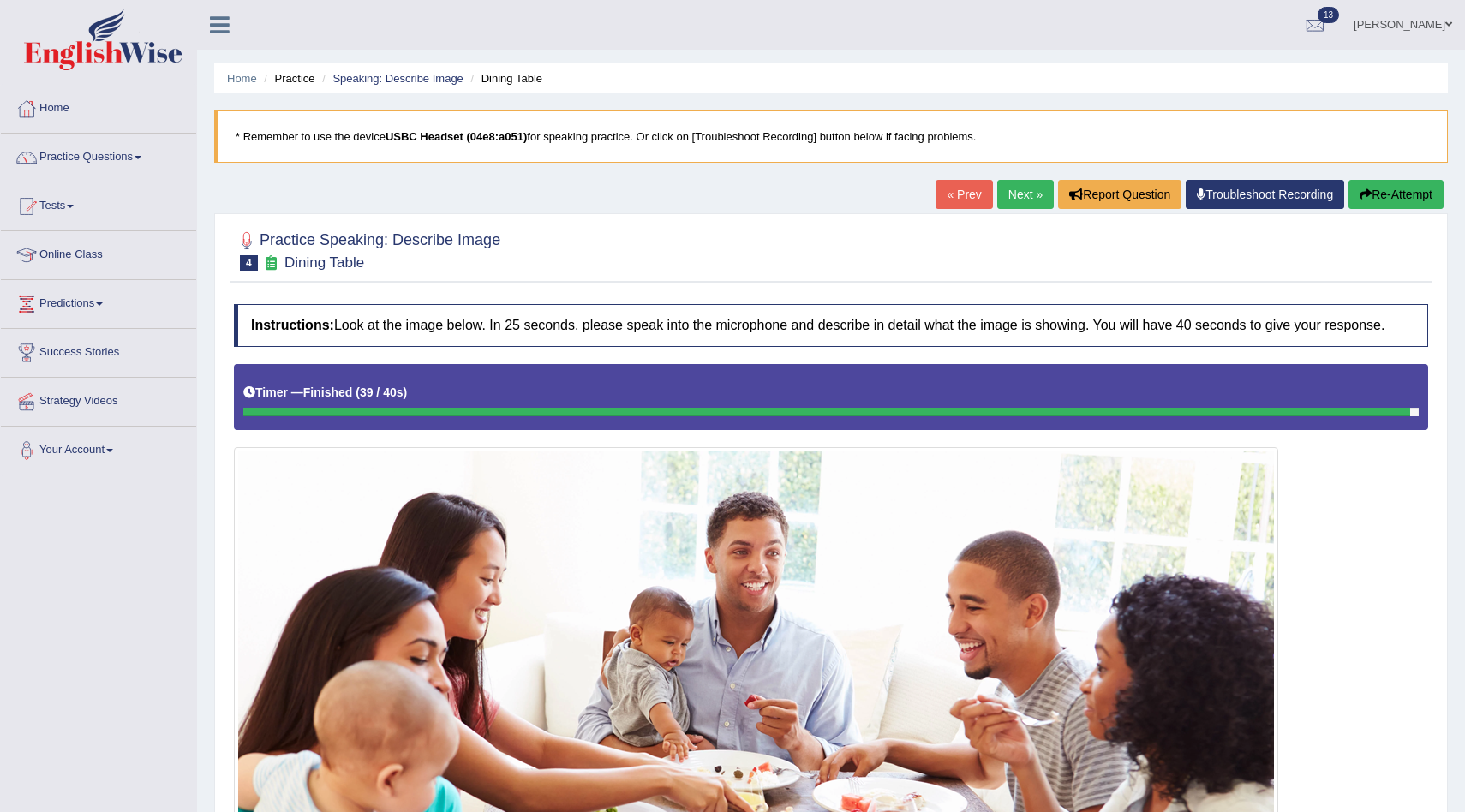
click at [1007, 196] on link "Next »" at bounding box center [1025, 194] width 56 height 30
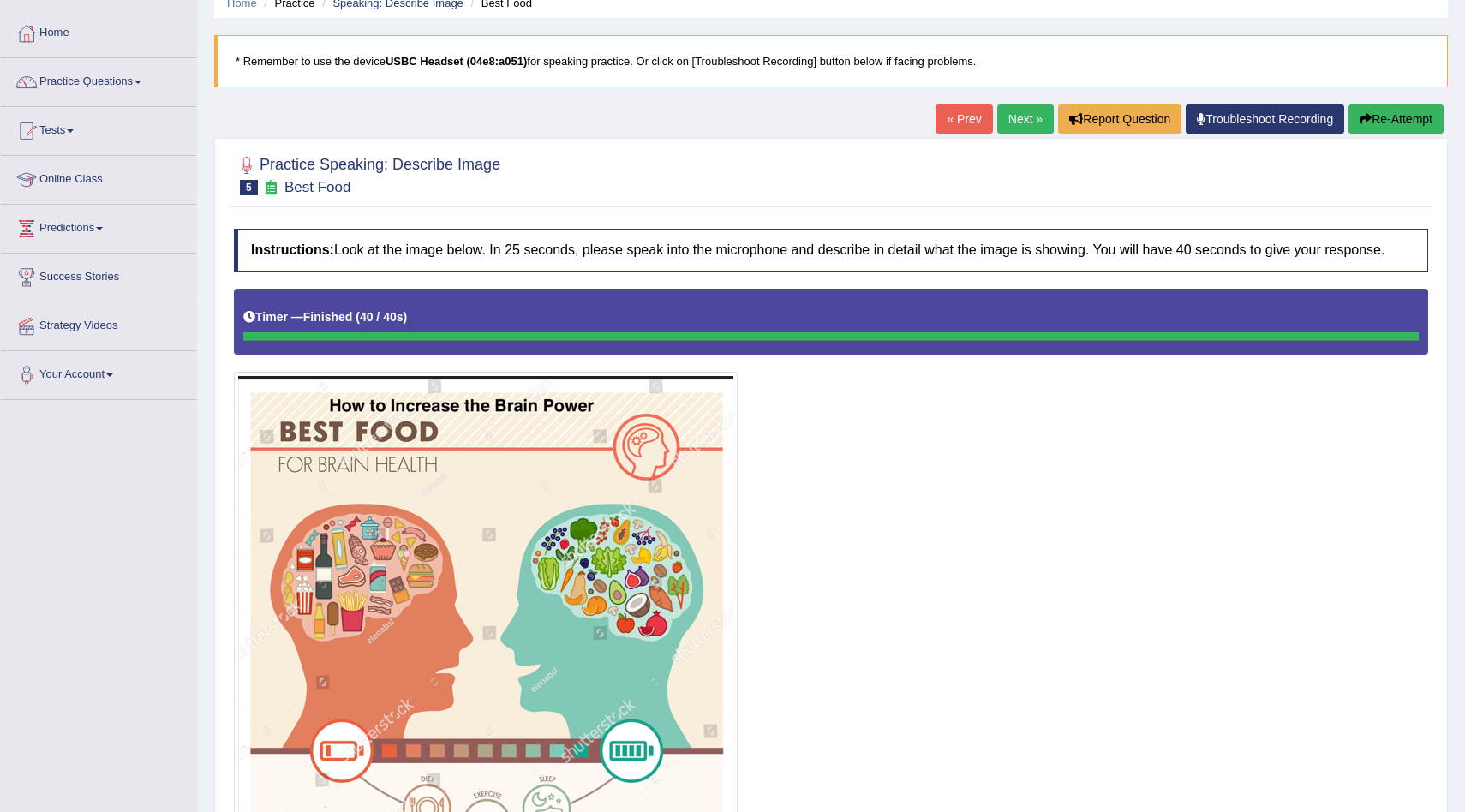
scroll to position [76, 0]
click at [1024, 111] on link "Next »" at bounding box center [1025, 118] width 56 height 30
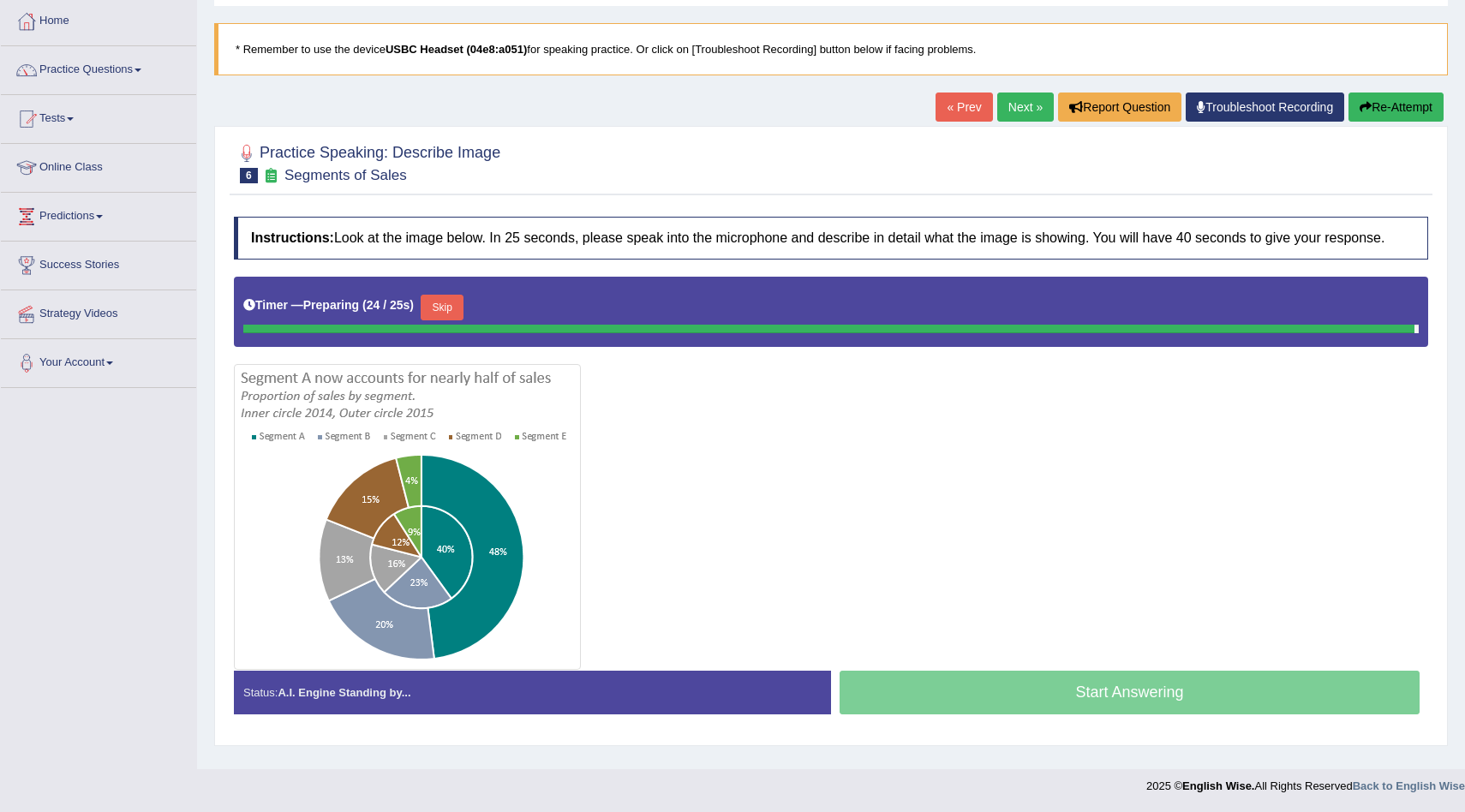
scroll to position [89, 0]
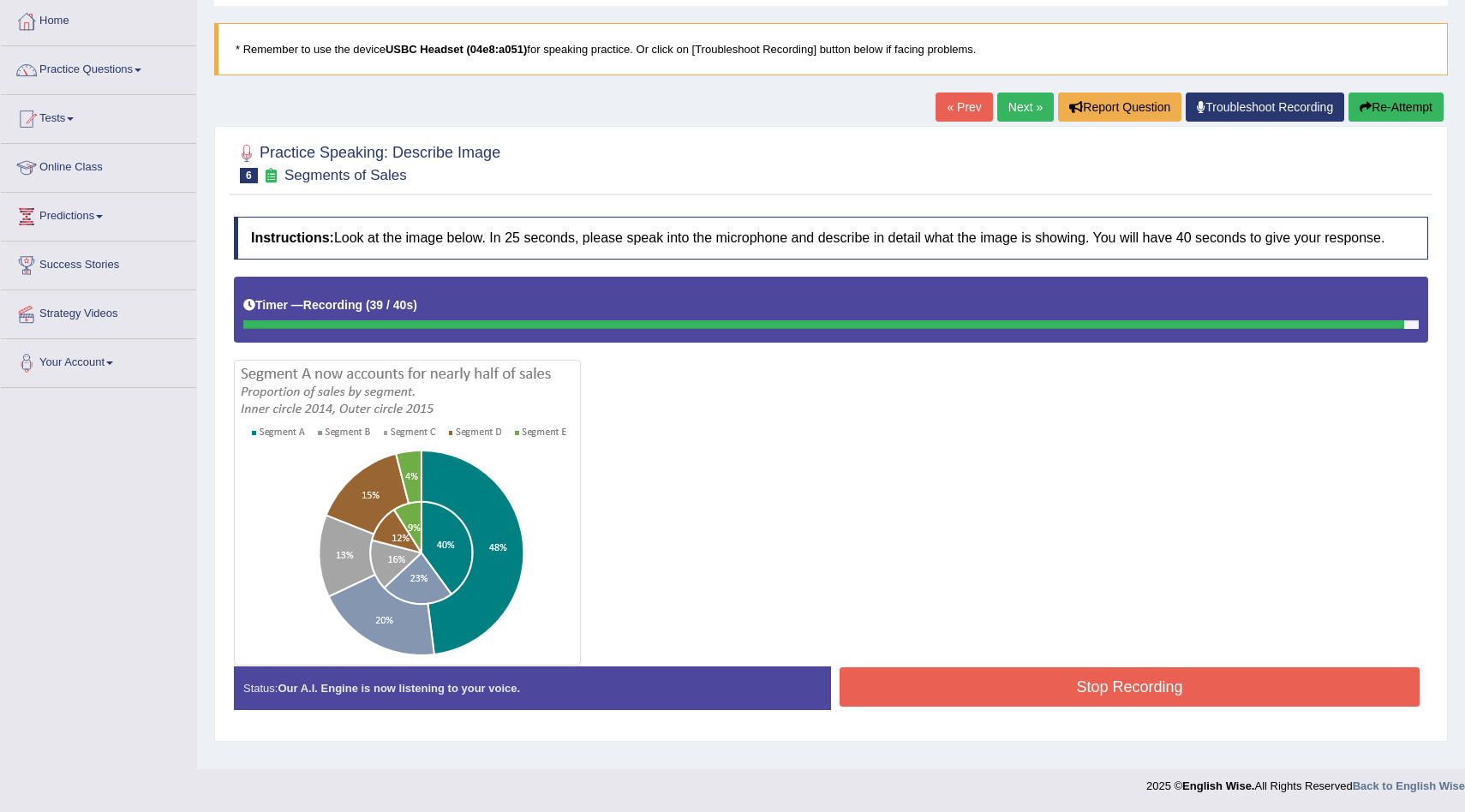
click at [893, 706] on button "Stop Recording" at bounding box center [1130, 687] width 580 height 39
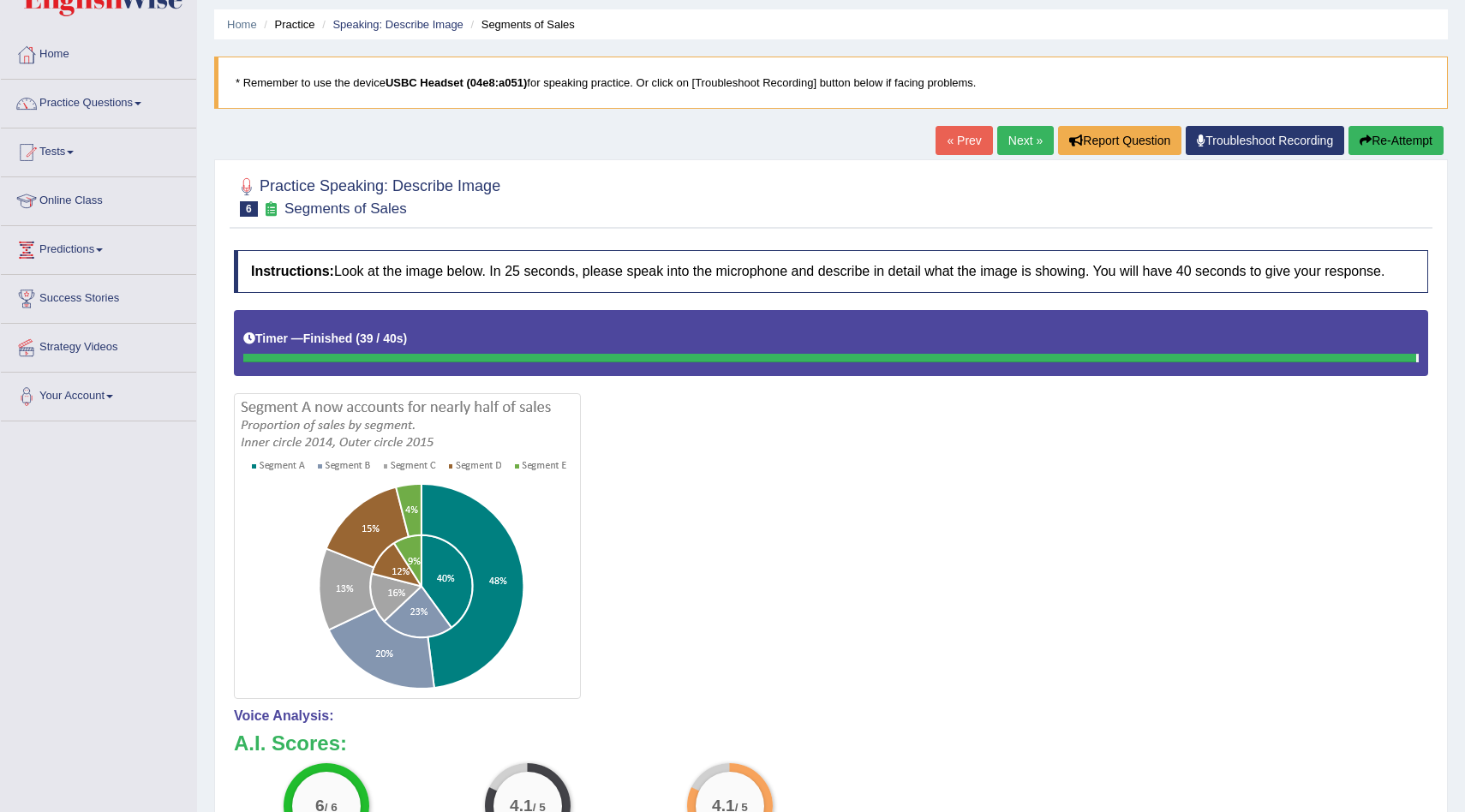
scroll to position [0, 0]
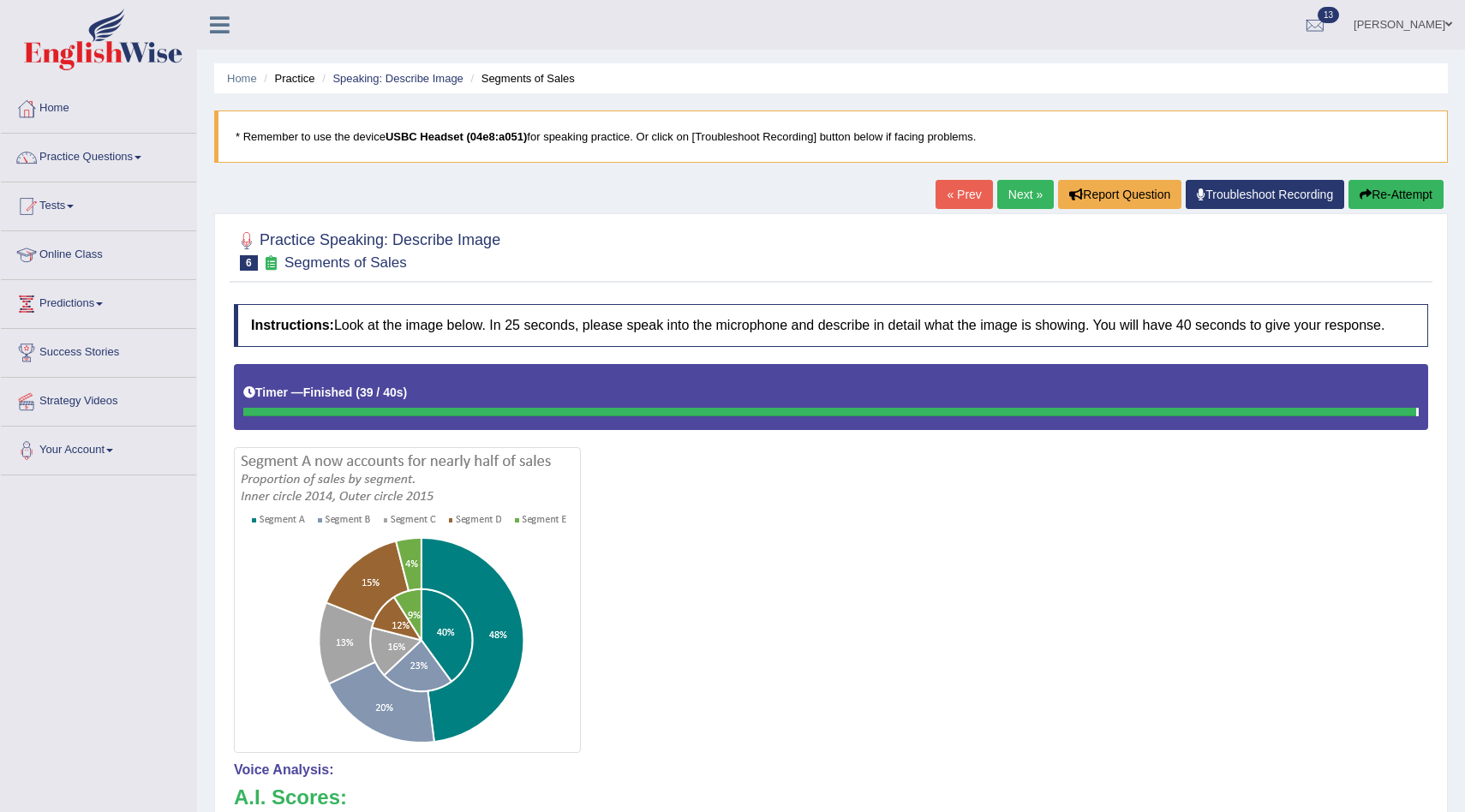
click at [1018, 193] on link "Next »" at bounding box center [1025, 194] width 56 height 30
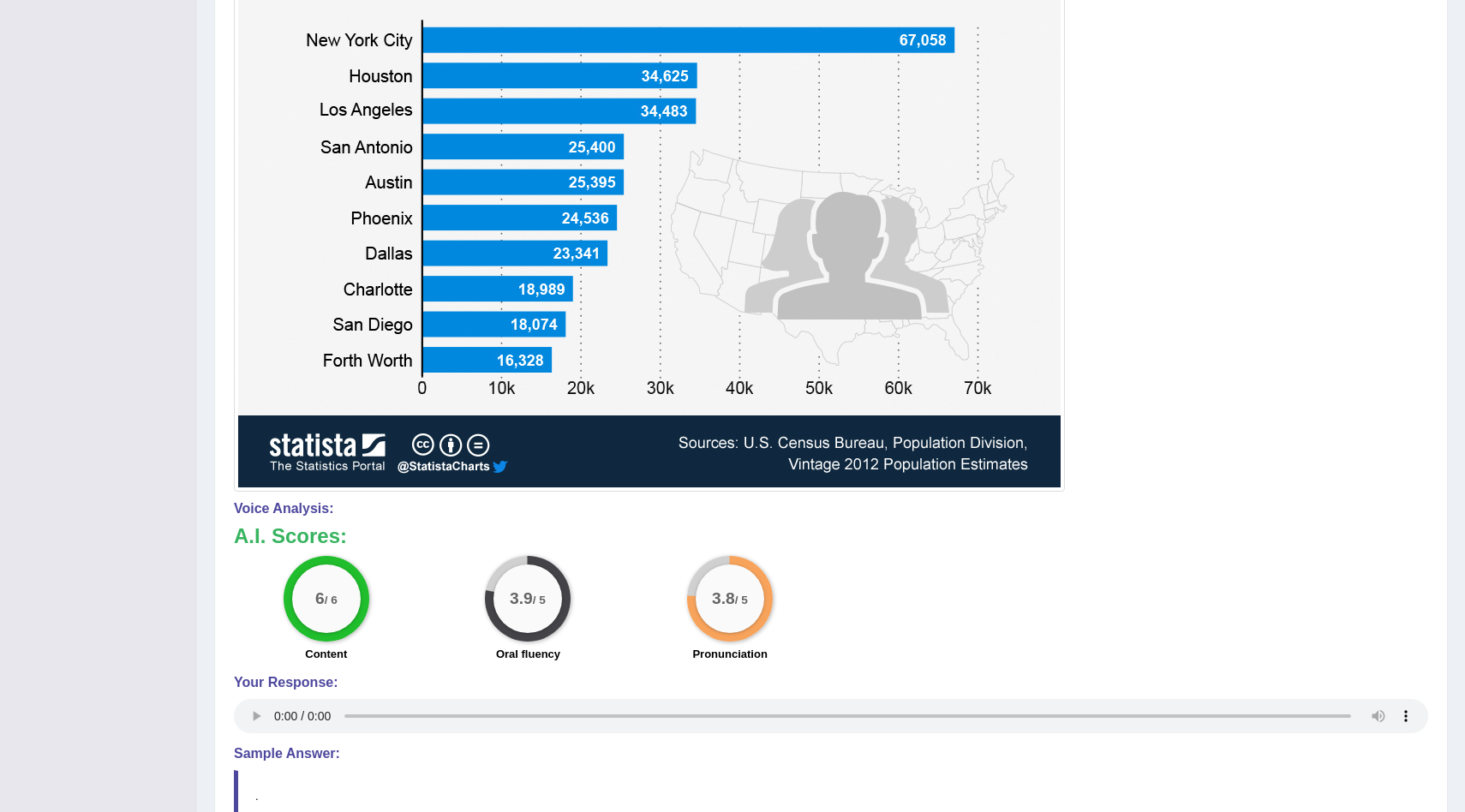
scroll to position [723, 0]
